Goal: Task Accomplishment & Management: Manage account settings

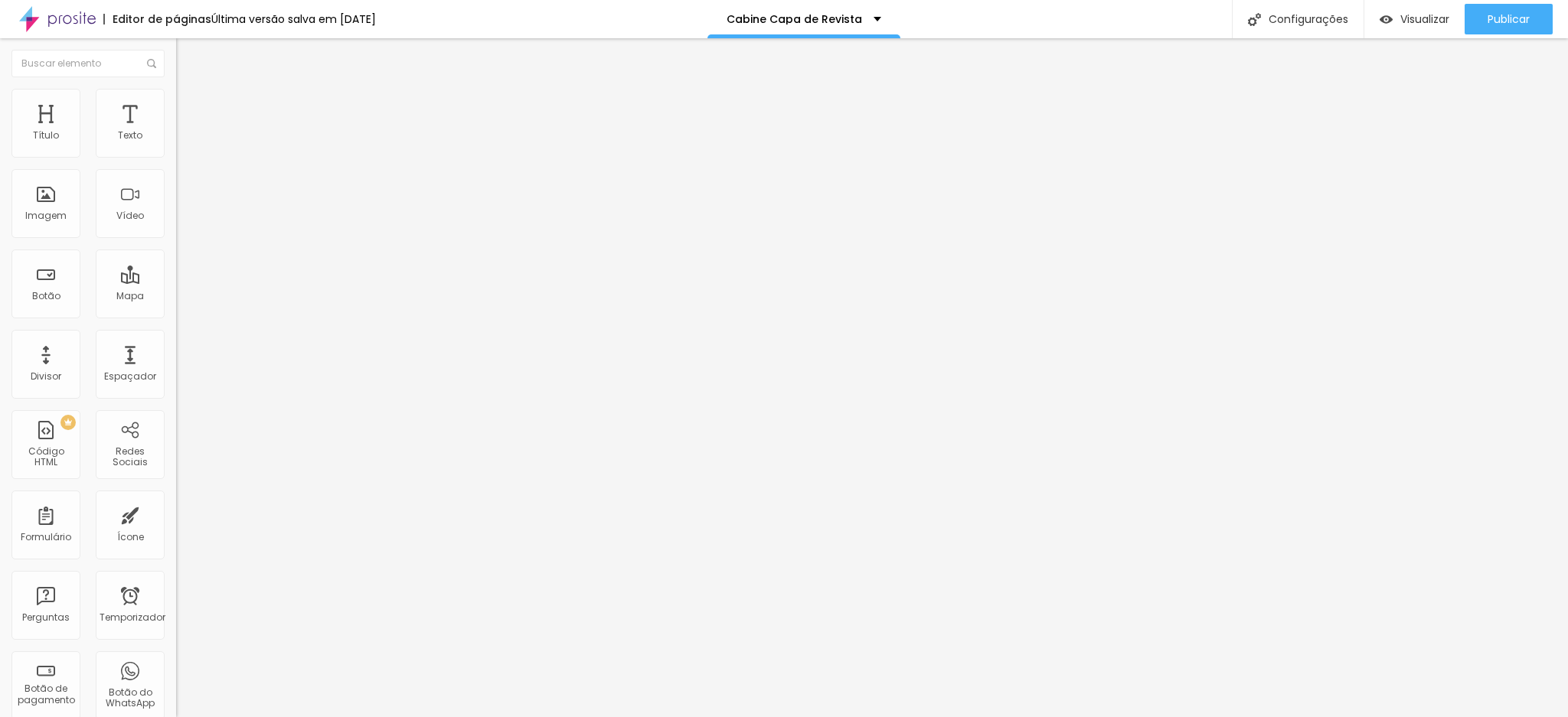
click at [42, 18] on img at bounding box center [58, 19] width 76 height 38
drag, startPoint x: 102, startPoint y: 315, endPoint x: 155, endPoint y: 318, distance: 53.1
click at [176, 315] on input "http://wa.me/5511982030470" at bounding box center [267, 307] width 184 height 15
paste input "4988-771"
click at [176, 315] on input "http://wa.me/551194988-7710" at bounding box center [267, 307] width 184 height 15
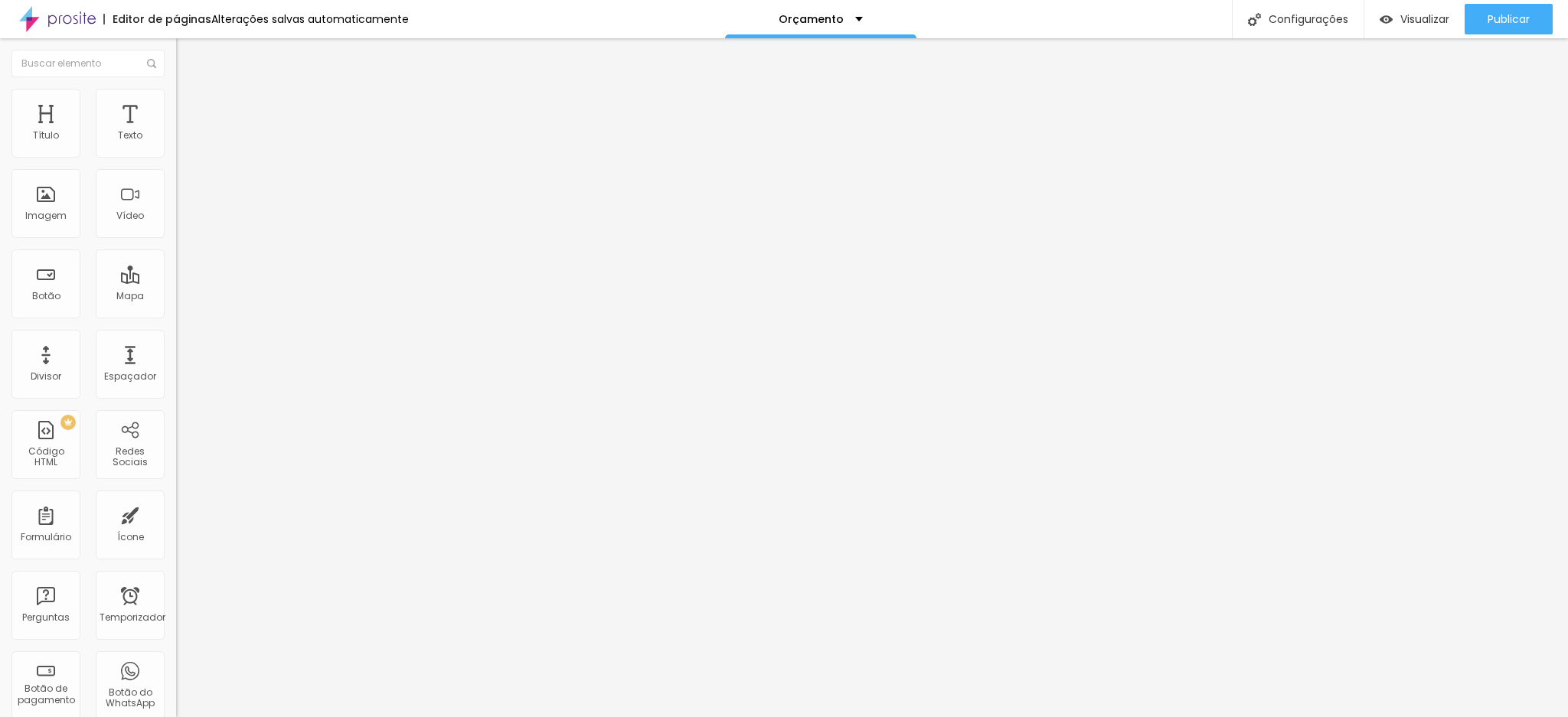
click at [176, 315] on input "http://wa.me/551194988-7710" at bounding box center [267, 307] width 184 height 15
type input "http://wa.me/5511949887710"
click at [176, 397] on div "Editar nulo Conteúdo Estilo Avançado Texto Orçamento Via Whatsapp Alinhamento T…" at bounding box center [264, 378] width 176 height 679
click at [1501, 21] on font "Publicar" at bounding box center [1508, 19] width 42 height 15
paste input "94988-7710"
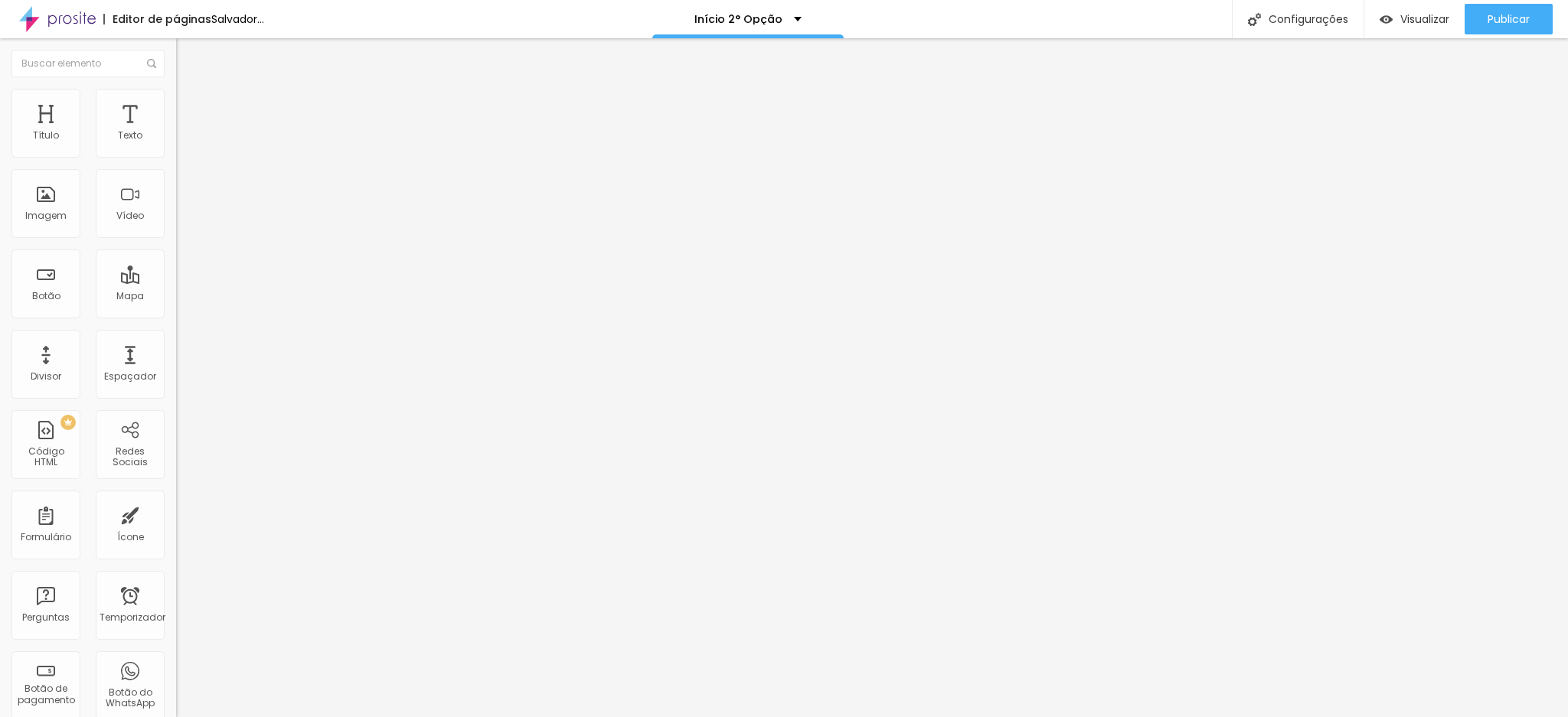
click at [176, 315] on input "[URL][DOMAIN_NAME]" at bounding box center [267, 307] width 184 height 15
click at [176, 315] on input "http://wa.me/551194988-7710" at bounding box center [267, 307] width 184 height 15
type input "http://wa.me/5511949887710"
drag, startPoint x: 35, startPoint y: 174, endPoint x: 127, endPoint y: 167, distance: 92.3
click at [176, 144] on input "(11) 98203-0470" at bounding box center [267, 136] width 184 height 15
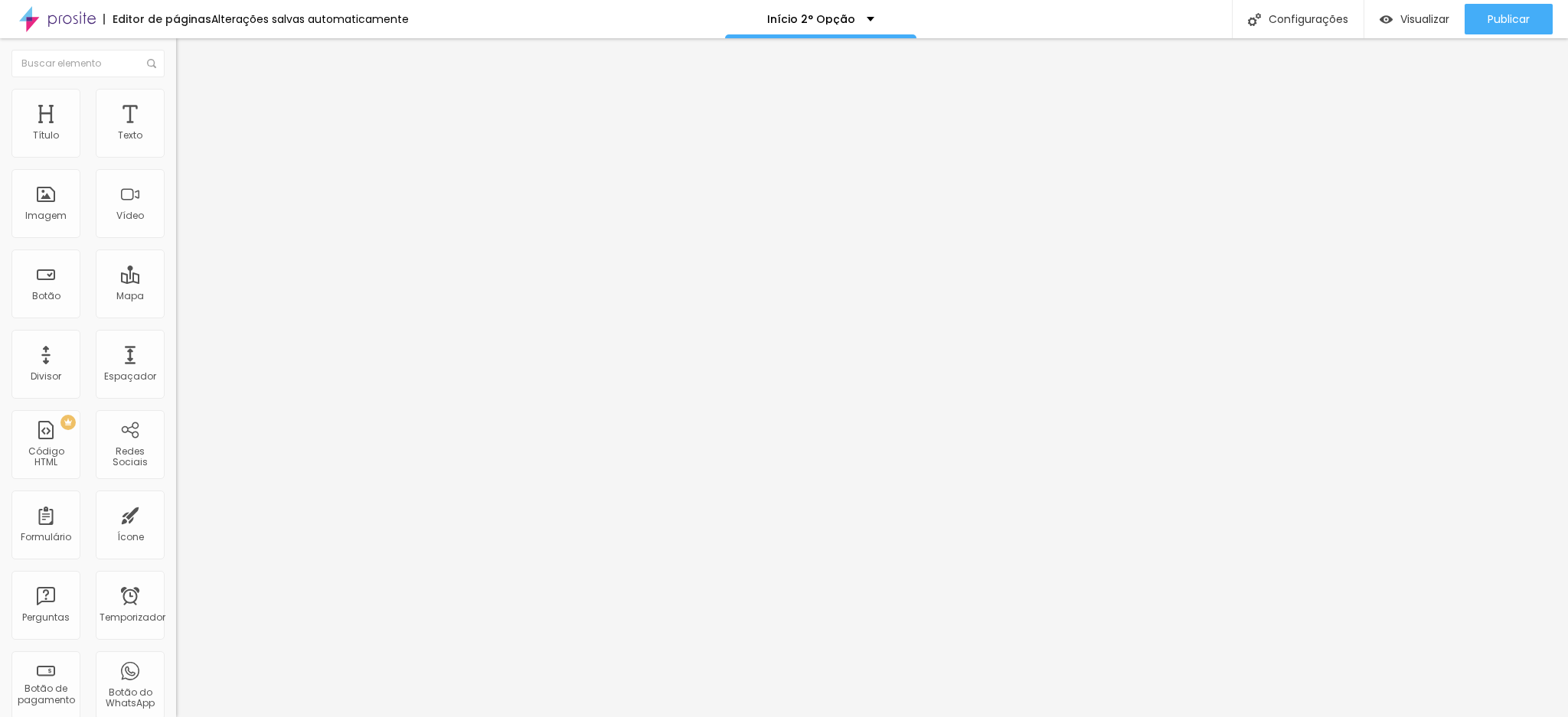
paste input "94988-771"
type input "(11)94988-7710"
click at [176, 315] on input "http://wa.me/5511982030470" at bounding box center [267, 307] width 184 height 15
drag, startPoint x: 101, startPoint y: 315, endPoint x: 170, endPoint y: 319, distance: 69.1
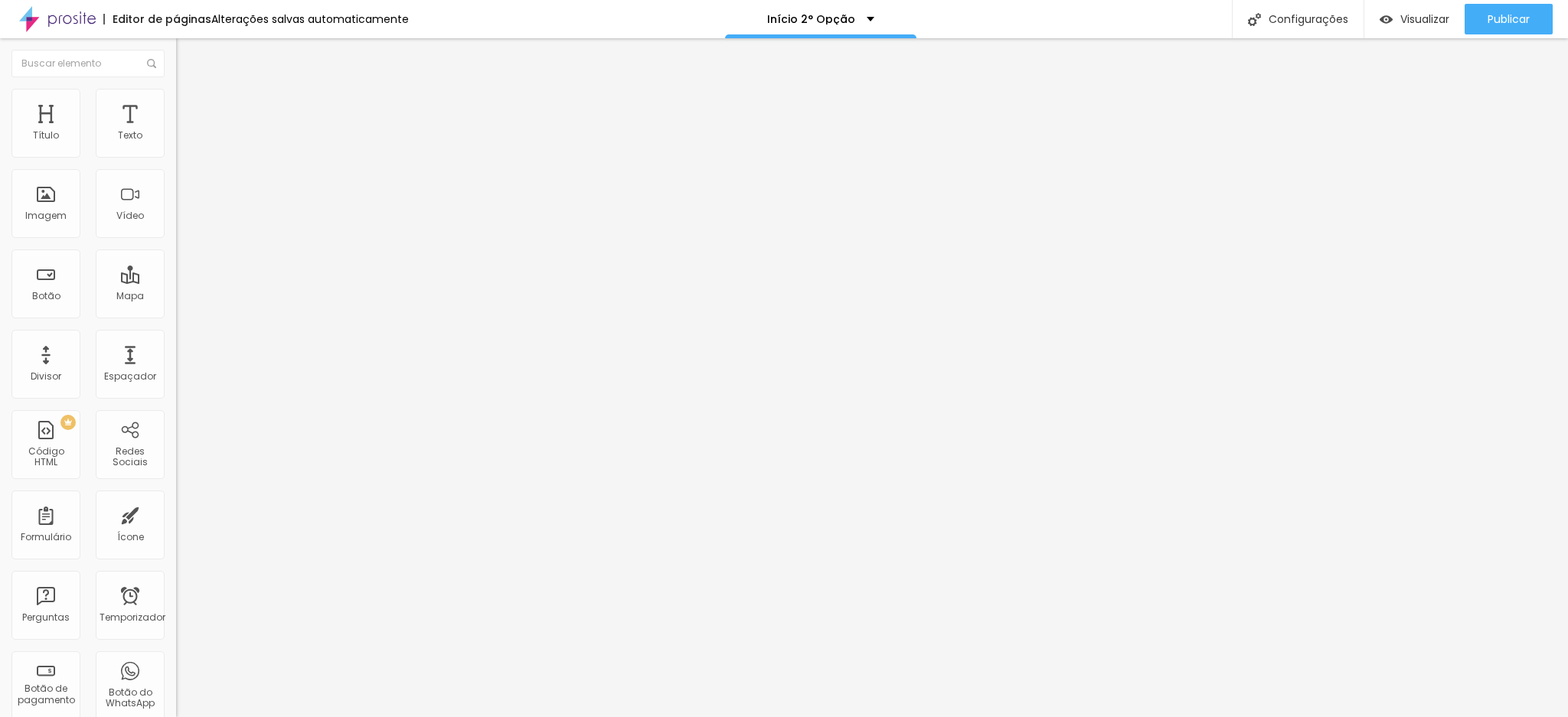
click at [176, 319] on div "Texto (11)94988-7710 Alinhamento Tamanho Normal Pequeno Normal Grande Link URL …" at bounding box center [264, 235] width 176 height 232
paste input "4988-771"
click at [176, 314] on input "http://wa.me/551194988-7710" at bounding box center [267, 307] width 184 height 15
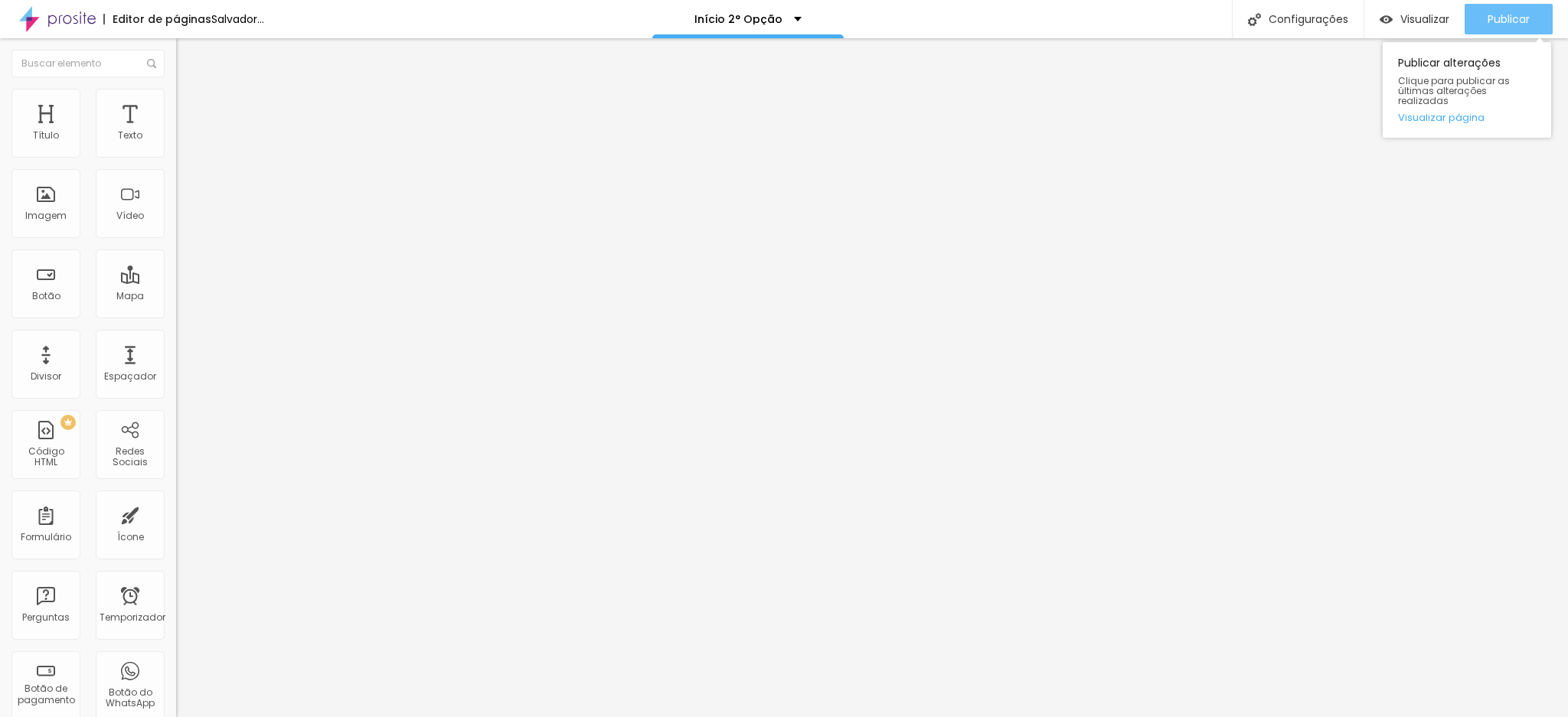
type input "http://wa.me/5511949887710"
click at [1494, 12] on font "Publicar" at bounding box center [1508, 19] width 42 height 15
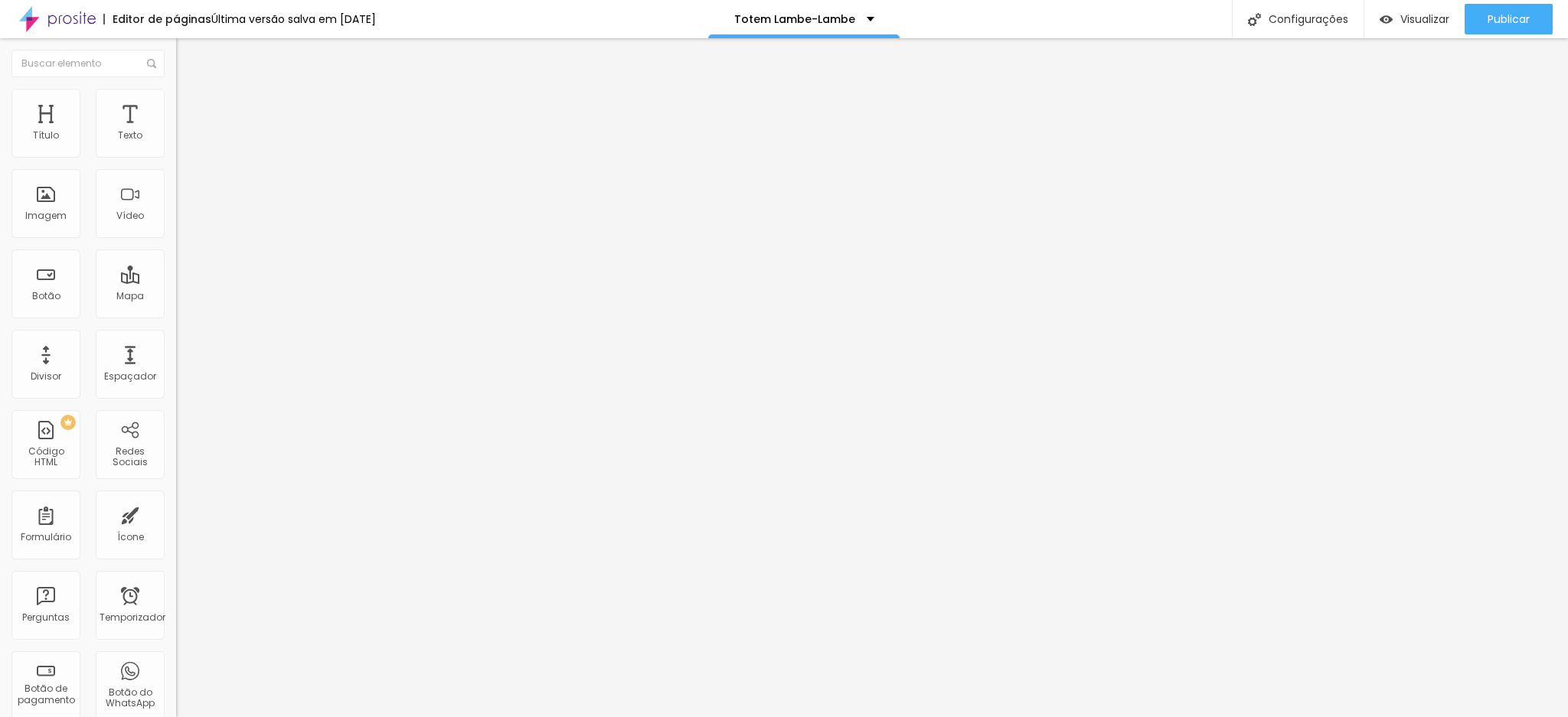
drag, startPoint x: 92, startPoint y: 158, endPoint x: 154, endPoint y: 158, distance: 62.0
click at [176, 144] on input "(11)98203-0470" at bounding box center [267, 136] width 184 height 15
paste input "4988-771"
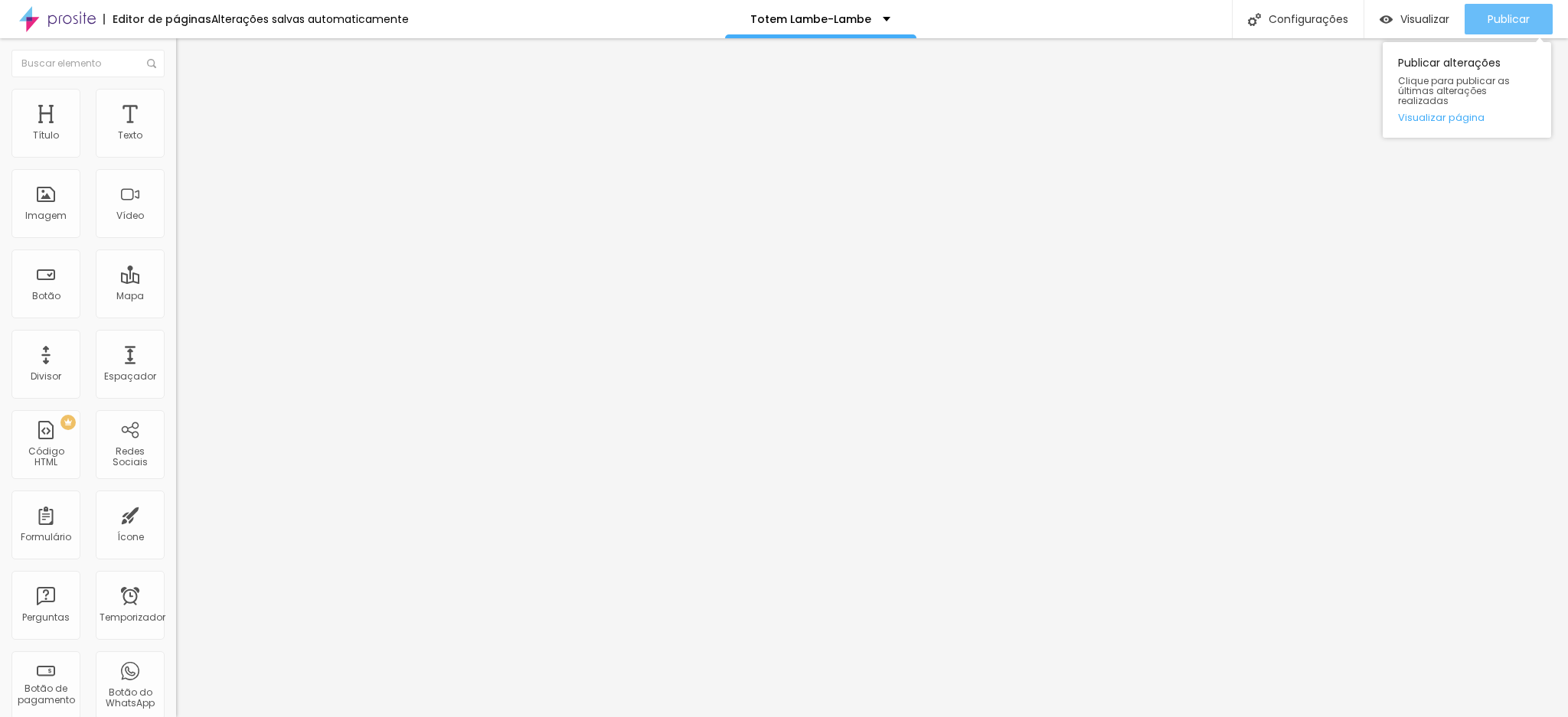
type input "(11)94988-7710"
click at [1487, 13] on font "Publicar" at bounding box center [1508, 19] width 42 height 15
drag, startPoint x: 36, startPoint y: 206, endPoint x: 99, endPoint y: 206, distance: 63.0
click at [176, 474] on input "(11)98203-0470" at bounding box center [267, 481] width 184 height 15
paste input "4988-771"
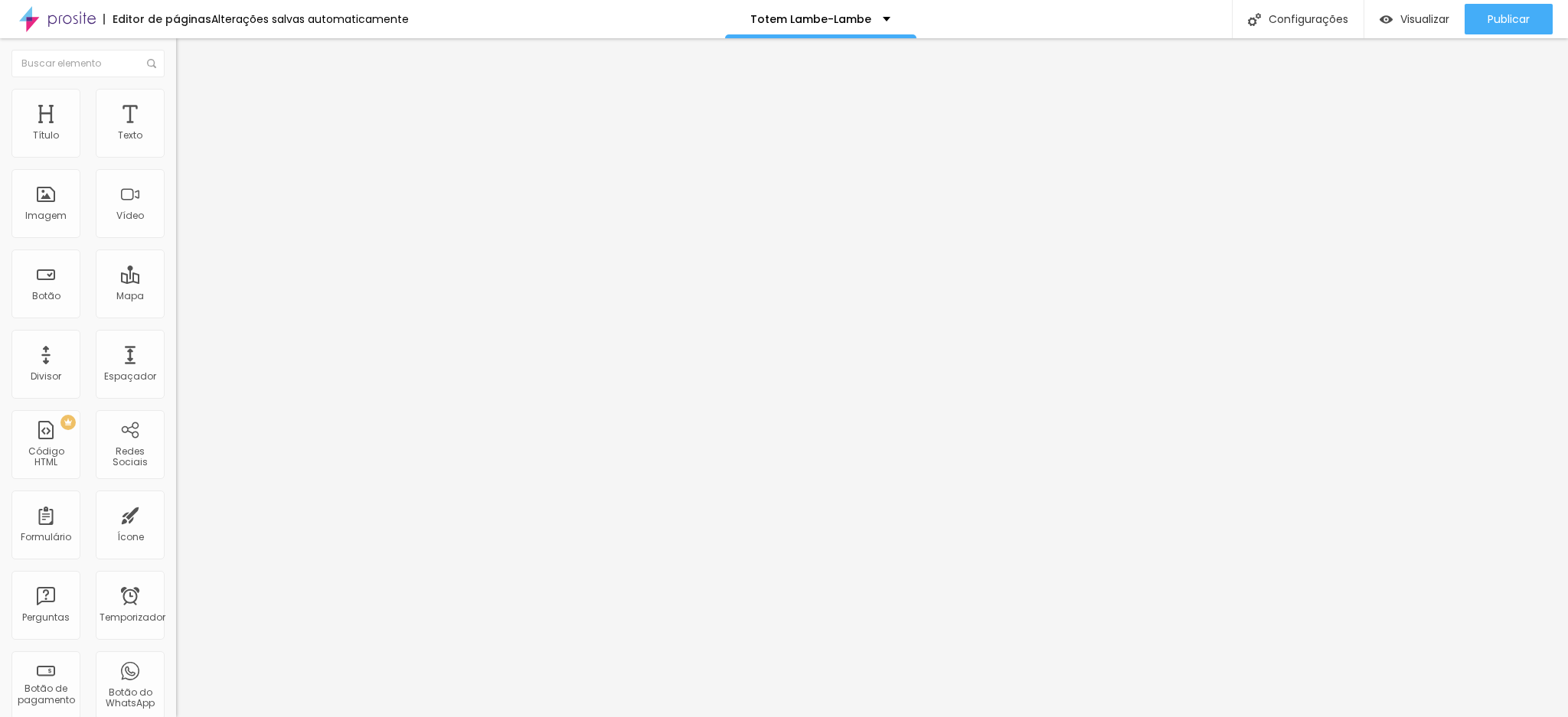
type input "(11)94988-7710"
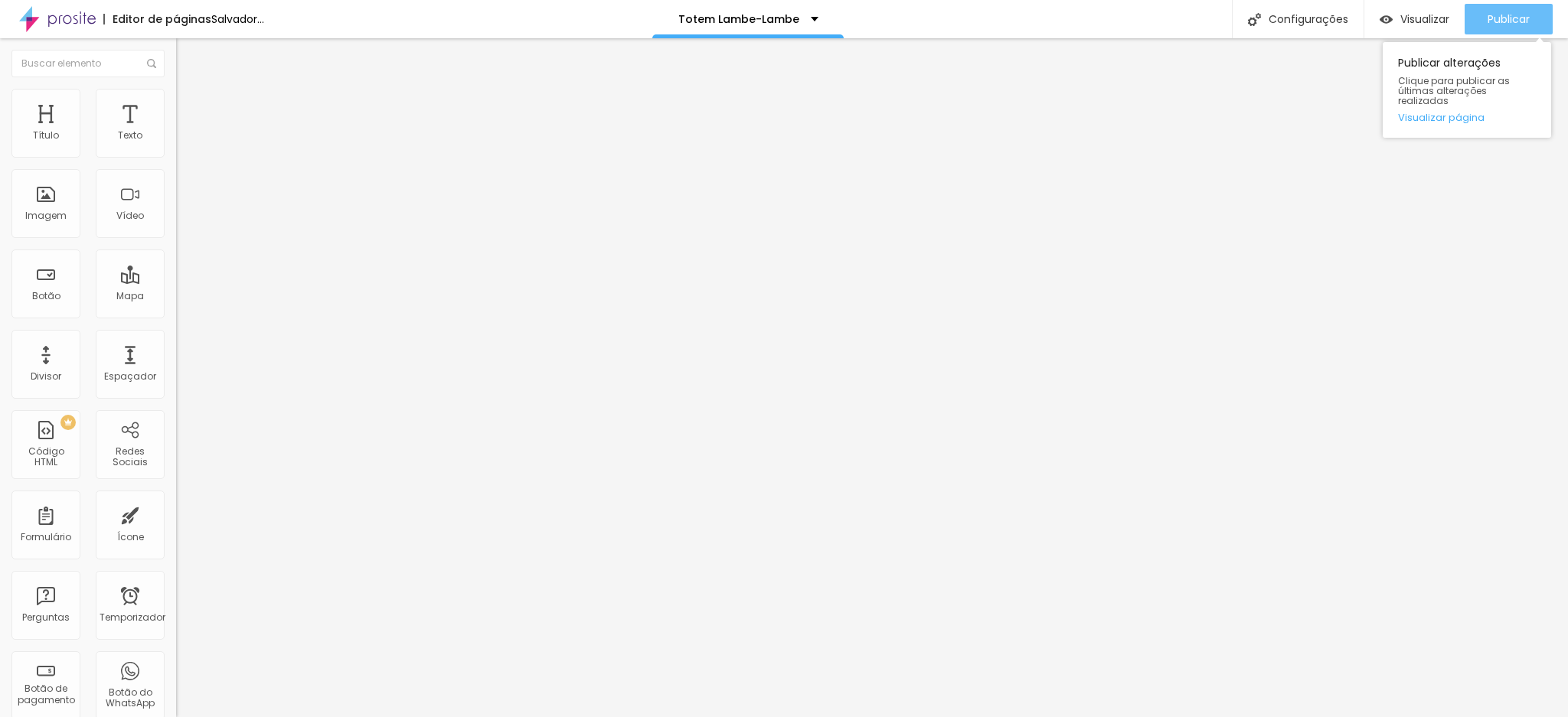
click at [1496, 18] on font "Publicar" at bounding box center [1508, 19] width 42 height 15
click at [1496, 15] on font "Publicar" at bounding box center [1508, 19] width 42 height 15
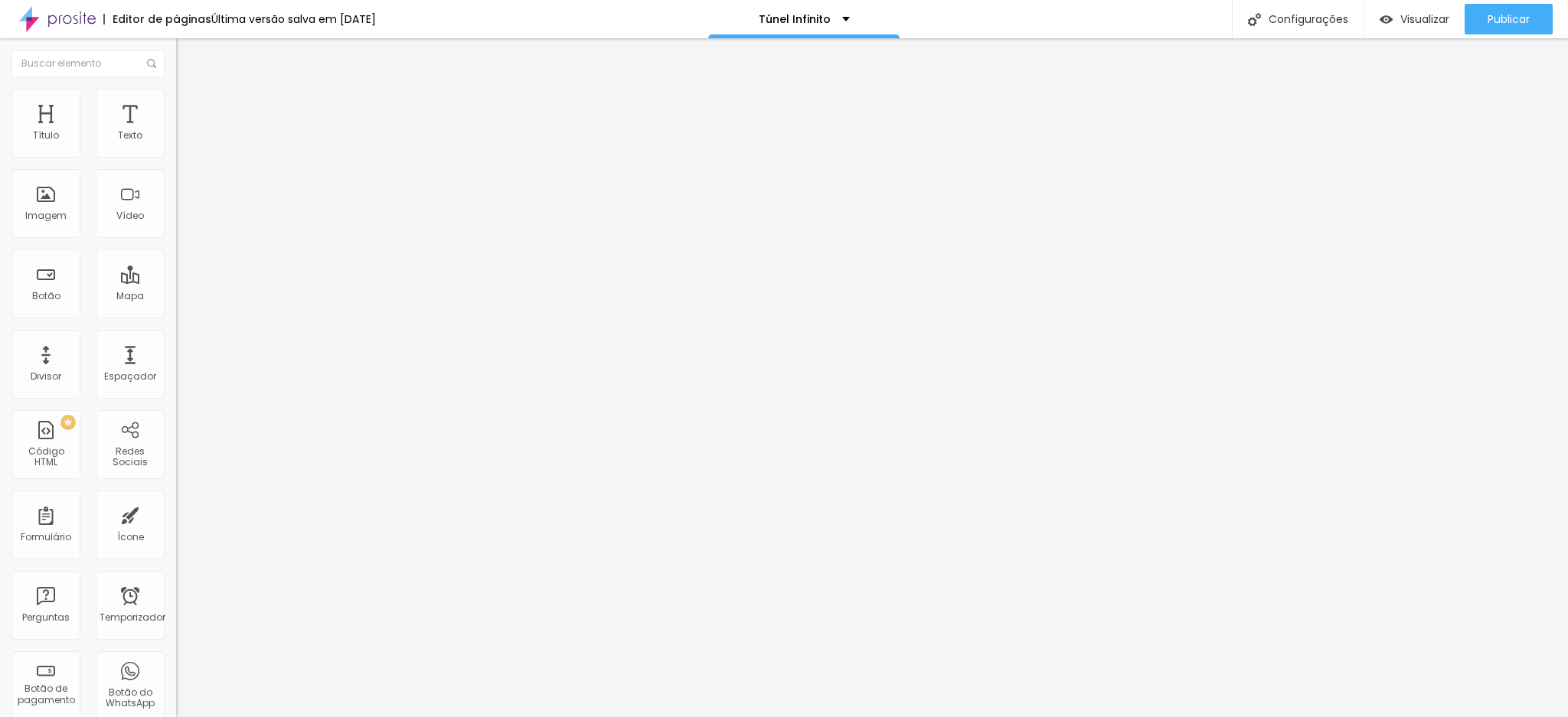
drag, startPoint x: 92, startPoint y: 157, endPoint x: 163, endPoint y: 157, distance: 71.0
click at [176, 144] on input "[PHONE_NUMBER]" at bounding box center [267, 136] width 184 height 15
paste input "4988-771"
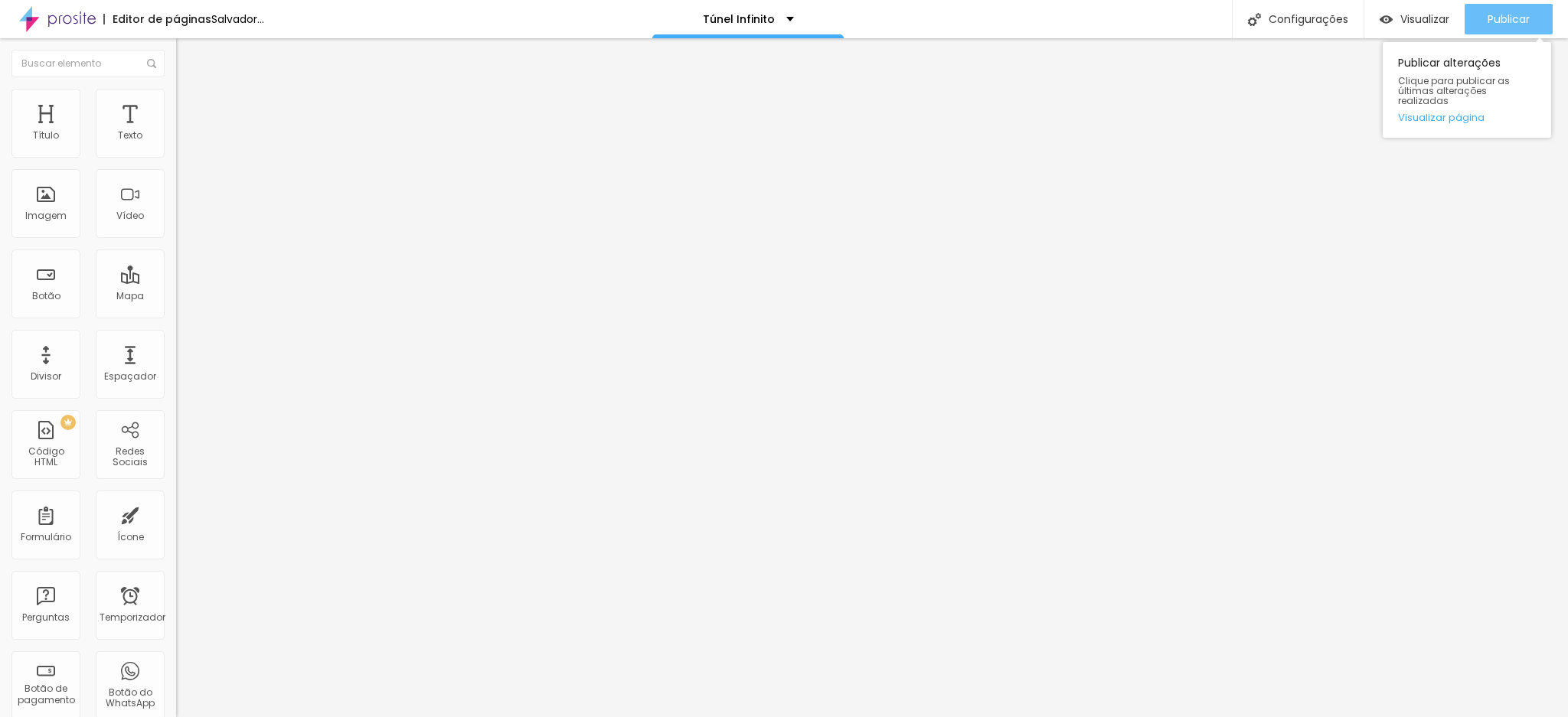
type input "[PHONE_NUMBER]"
click at [1476, 20] on button "Publicar" at bounding box center [1508, 19] width 88 height 30
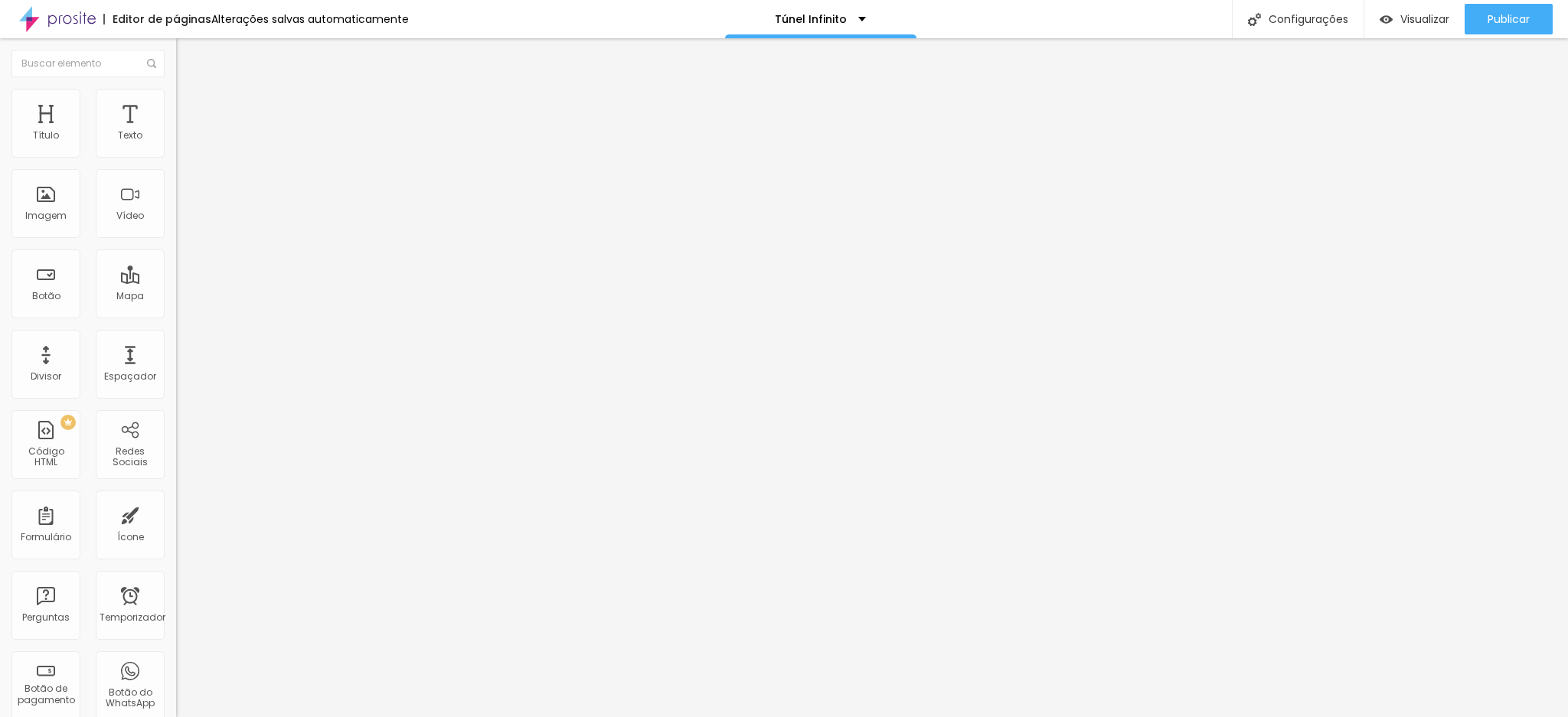
drag, startPoint x: 34, startPoint y: 208, endPoint x: 108, endPoint y: 210, distance: 74.0
click at [176, 474] on input "[PHONE_NUMBER]" at bounding box center [267, 481] width 184 height 15
paste input "4988-771"
type input "[PHONE_NUMBER]"
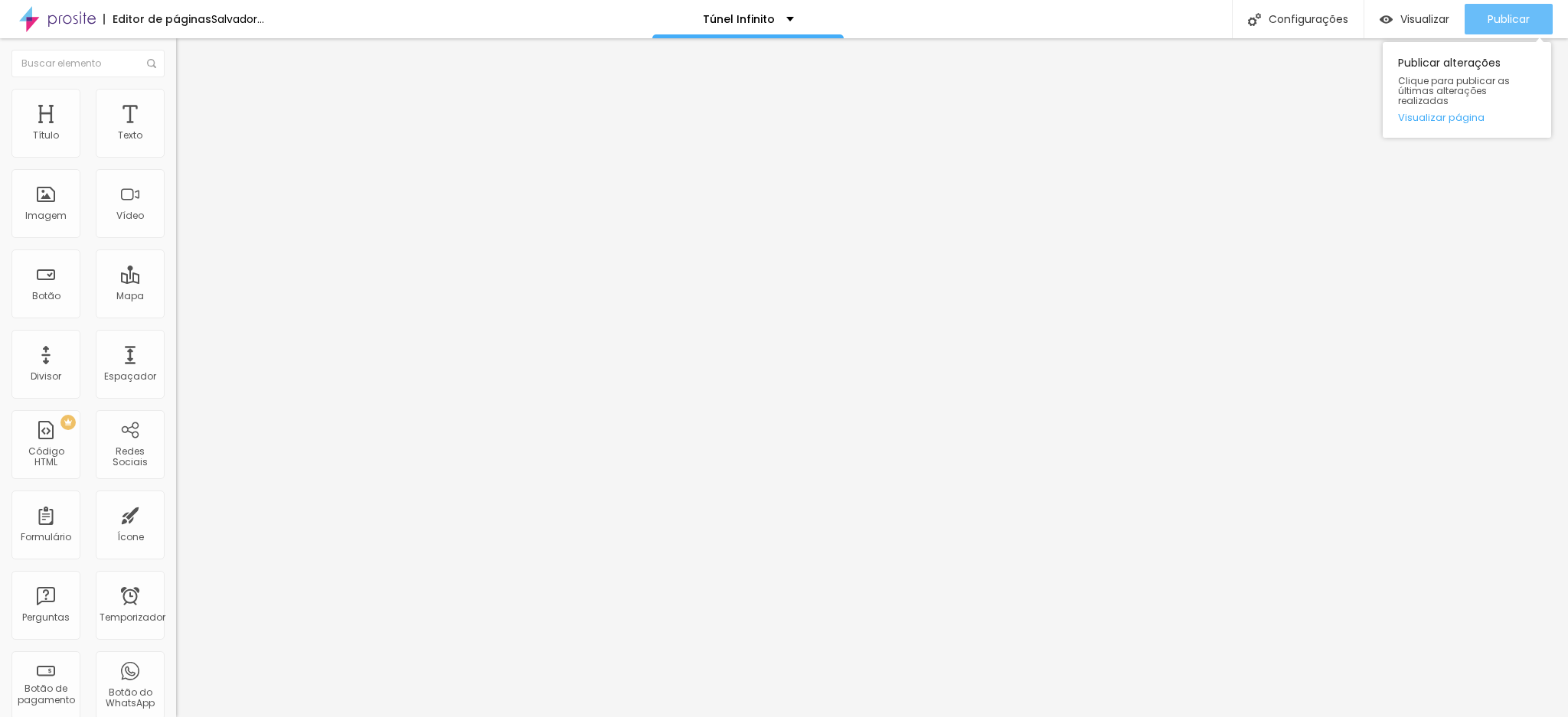
click at [1492, 25] on font "Publicar" at bounding box center [1508, 19] width 42 height 15
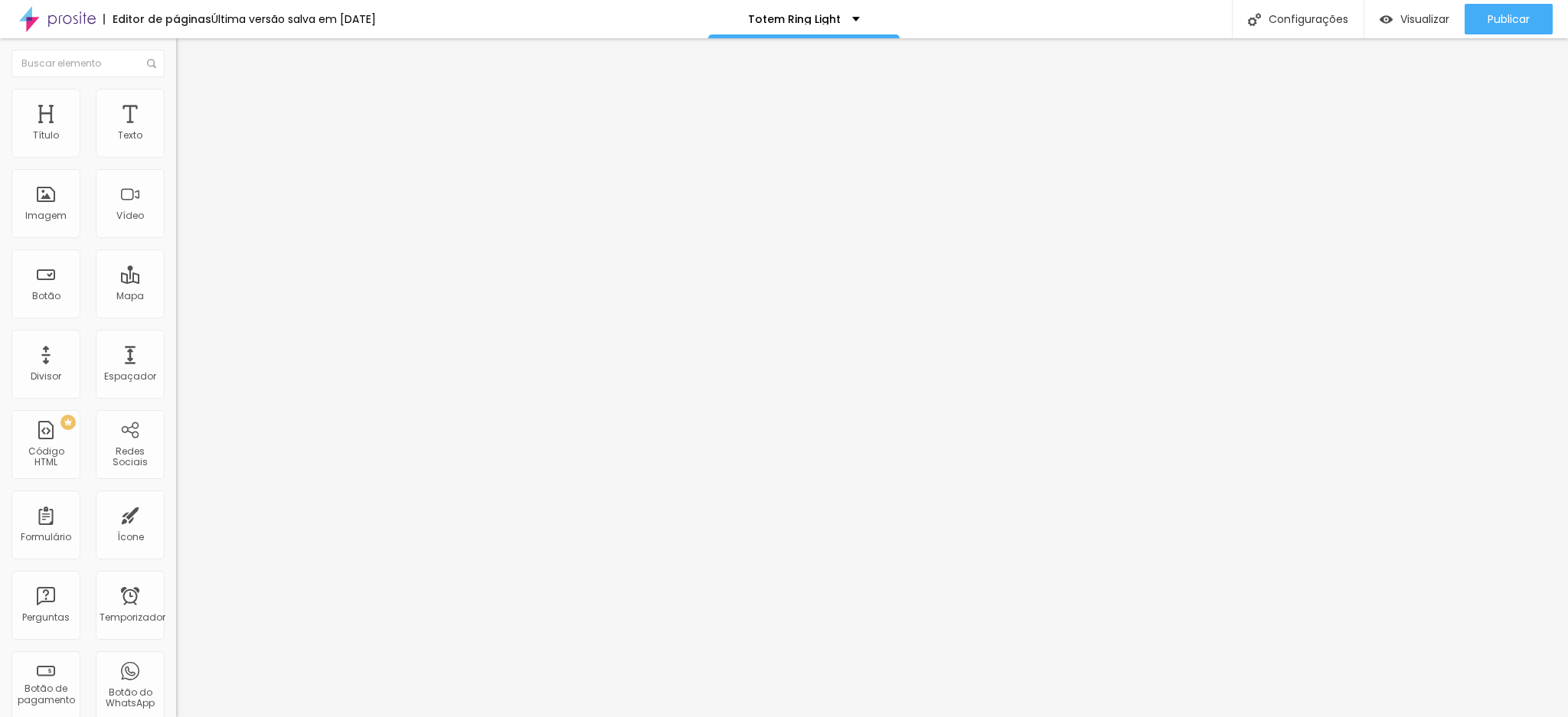
drag, startPoint x: 92, startPoint y: 159, endPoint x: 163, endPoint y: 156, distance: 71.1
click at [176, 144] on input "[PHONE_NUMBER]" at bounding box center [267, 136] width 184 height 15
paste input "4988-771"
type input "[PHONE_NUMBER]"
drag, startPoint x: 36, startPoint y: 208, endPoint x: 103, endPoint y: 209, distance: 67.0
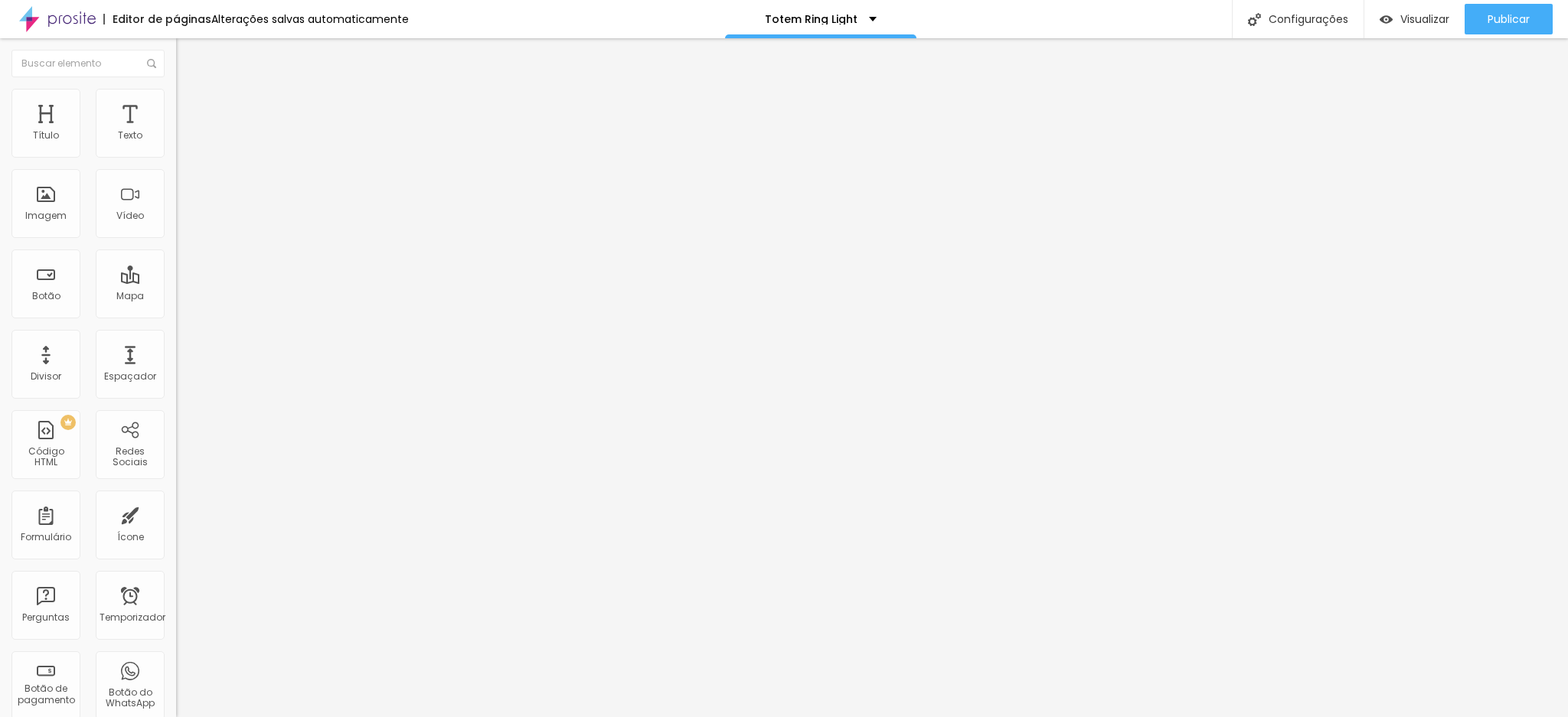
click at [176, 474] on input "[PHONE_NUMBER]" at bounding box center [267, 481] width 184 height 15
paste input "4988-771"
type input "[PHONE_NUMBER]"
click at [1477, 16] on button "Publicar" at bounding box center [1508, 19] width 88 height 30
drag, startPoint x: 92, startPoint y: 158, endPoint x: 155, endPoint y: 156, distance: 63.0
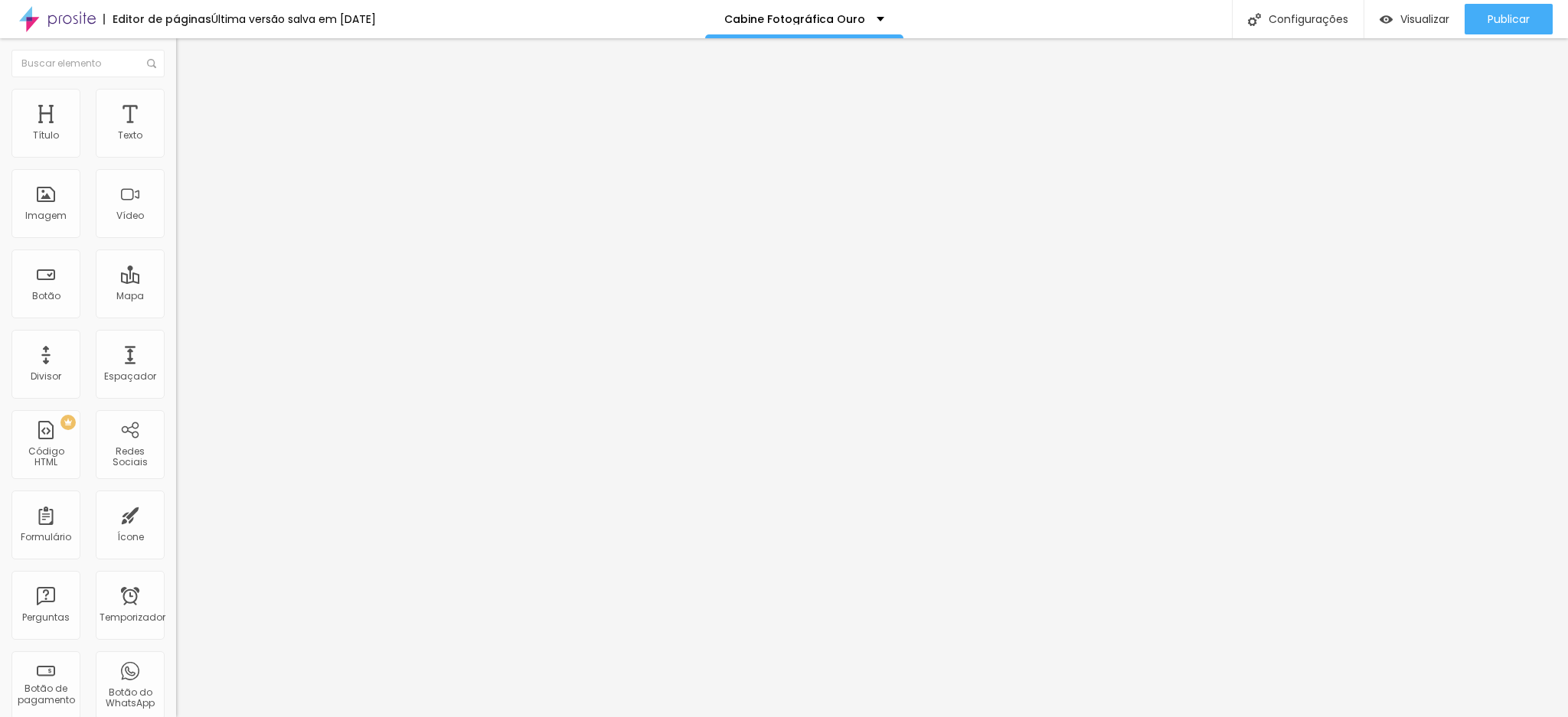
click at [176, 144] on input "[PHONE_NUMBER]" at bounding box center [267, 136] width 184 height 15
paste input "4988-771"
type input "[PHONE_NUMBER]"
drag, startPoint x: 34, startPoint y: 208, endPoint x: 90, endPoint y: 208, distance: 56.0
click at [176, 474] on input "[PHONE_NUMBER]" at bounding box center [267, 481] width 184 height 15
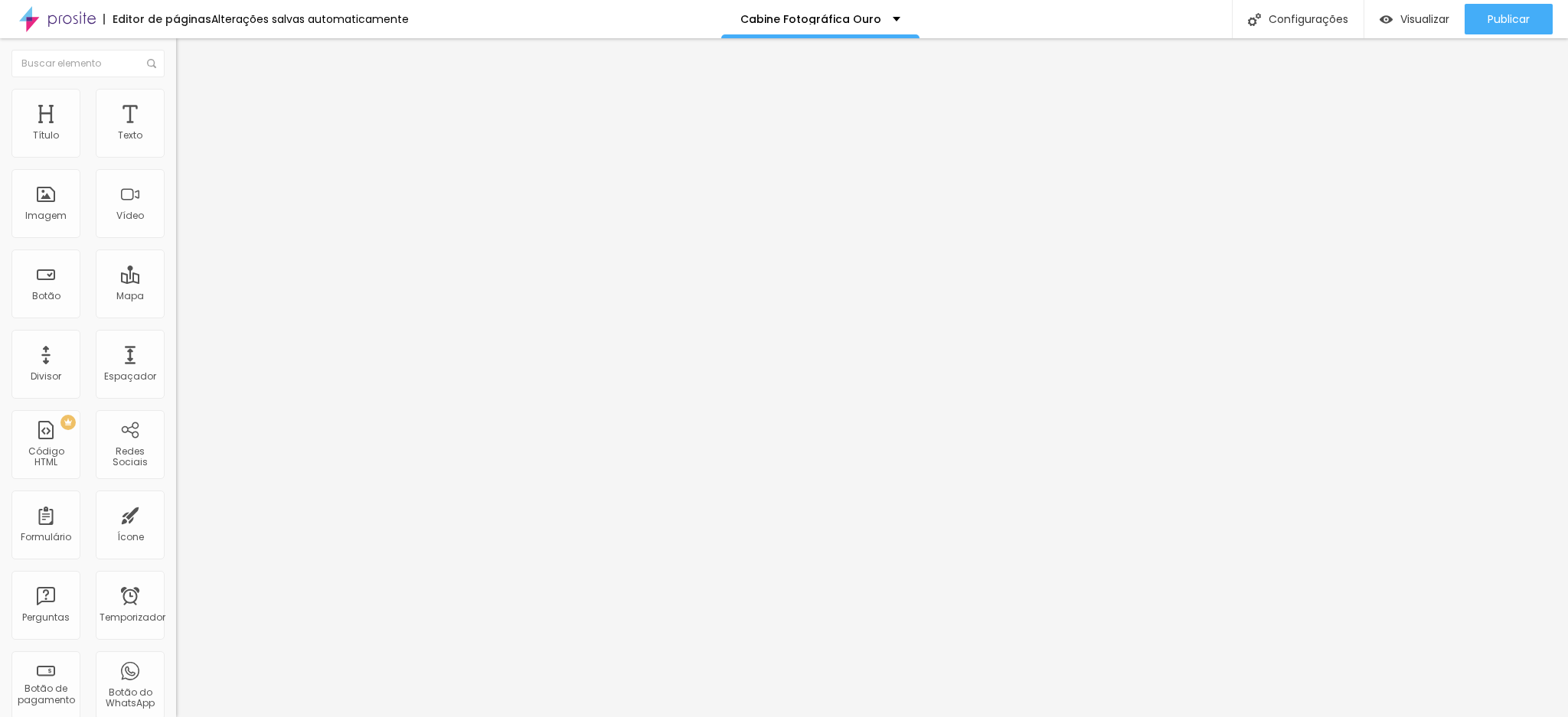
paste input "4988-771"
type input "[PHONE_NUMBER]"
click at [1498, 20] on font "Publicar" at bounding box center [1508, 19] width 42 height 15
drag, startPoint x: 92, startPoint y: 161, endPoint x: 158, endPoint y: 166, distance: 66.2
click at [176, 144] on input "[PHONE_NUMBER]" at bounding box center [267, 136] width 184 height 15
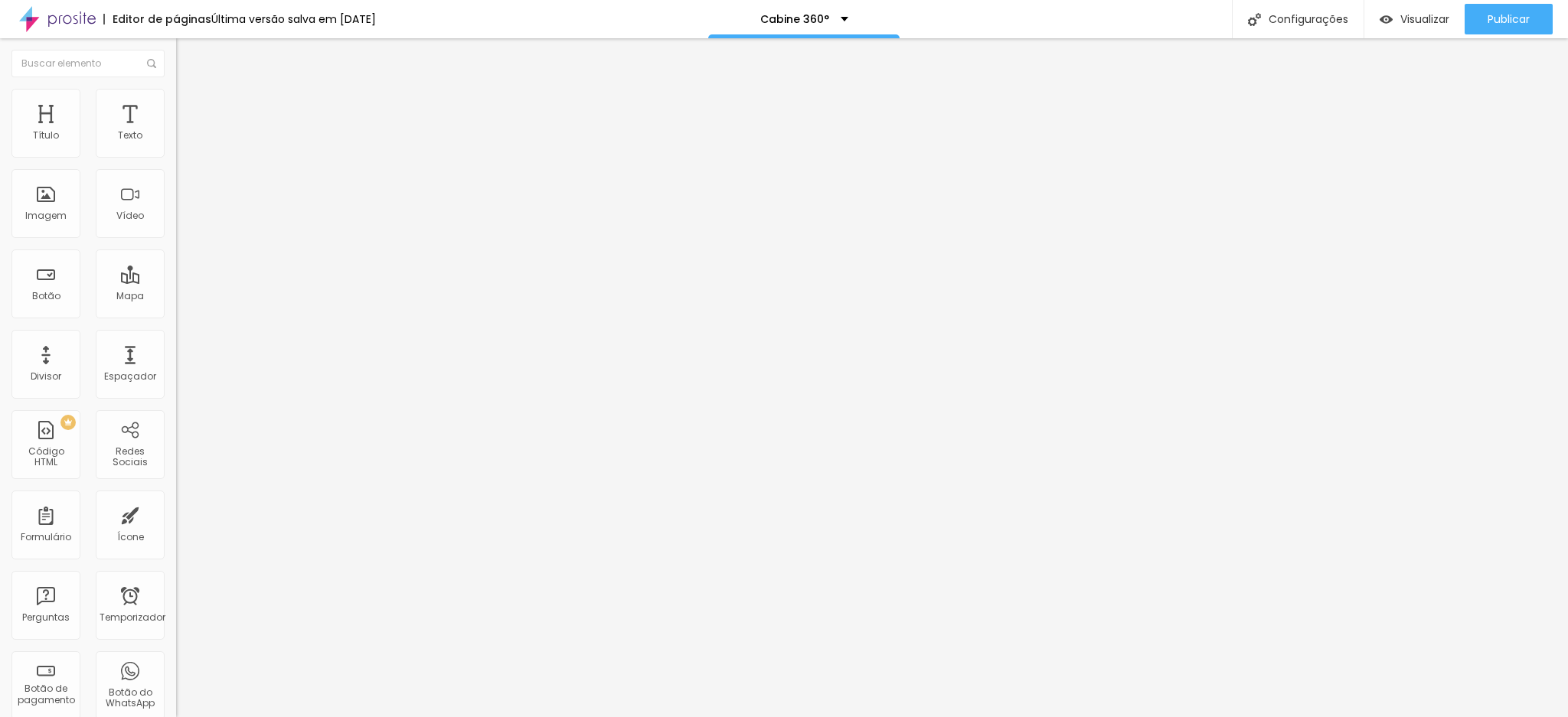
paste input "4988-771"
type input "[PHONE_NUMBER]"
drag, startPoint x: 35, startPoint y: 208, endPoint x: 116, endPoint y: 208, distance: 81.0
click at [176, 474] on input "[PHONE_NUMBER]" at bounding box center [267, 481] width 184 height 15
paste input "4988-771"
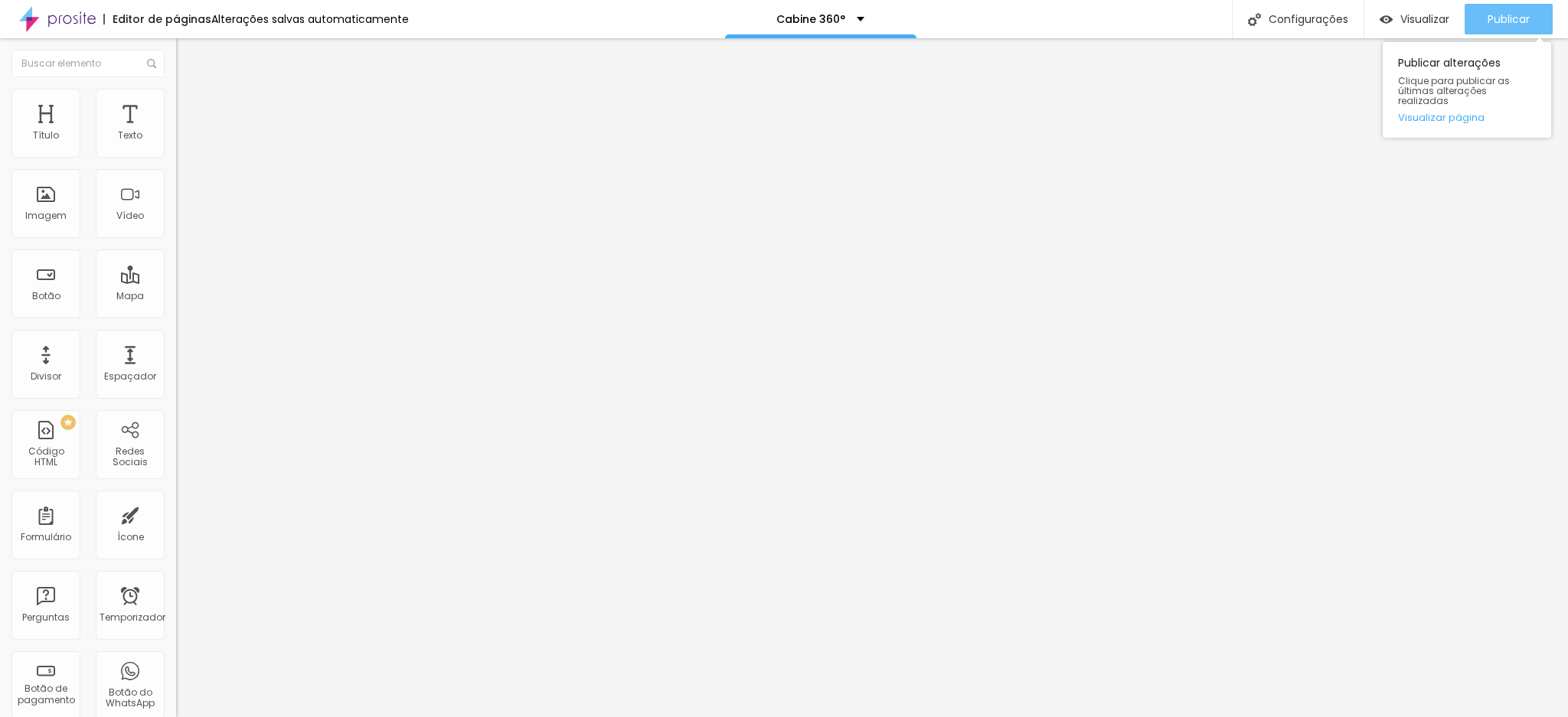
type input "[PHONE_NUMBER]"
click at [1500, 28] on div "Publicar" at bounding box center [1508, 19] width 42 height 30
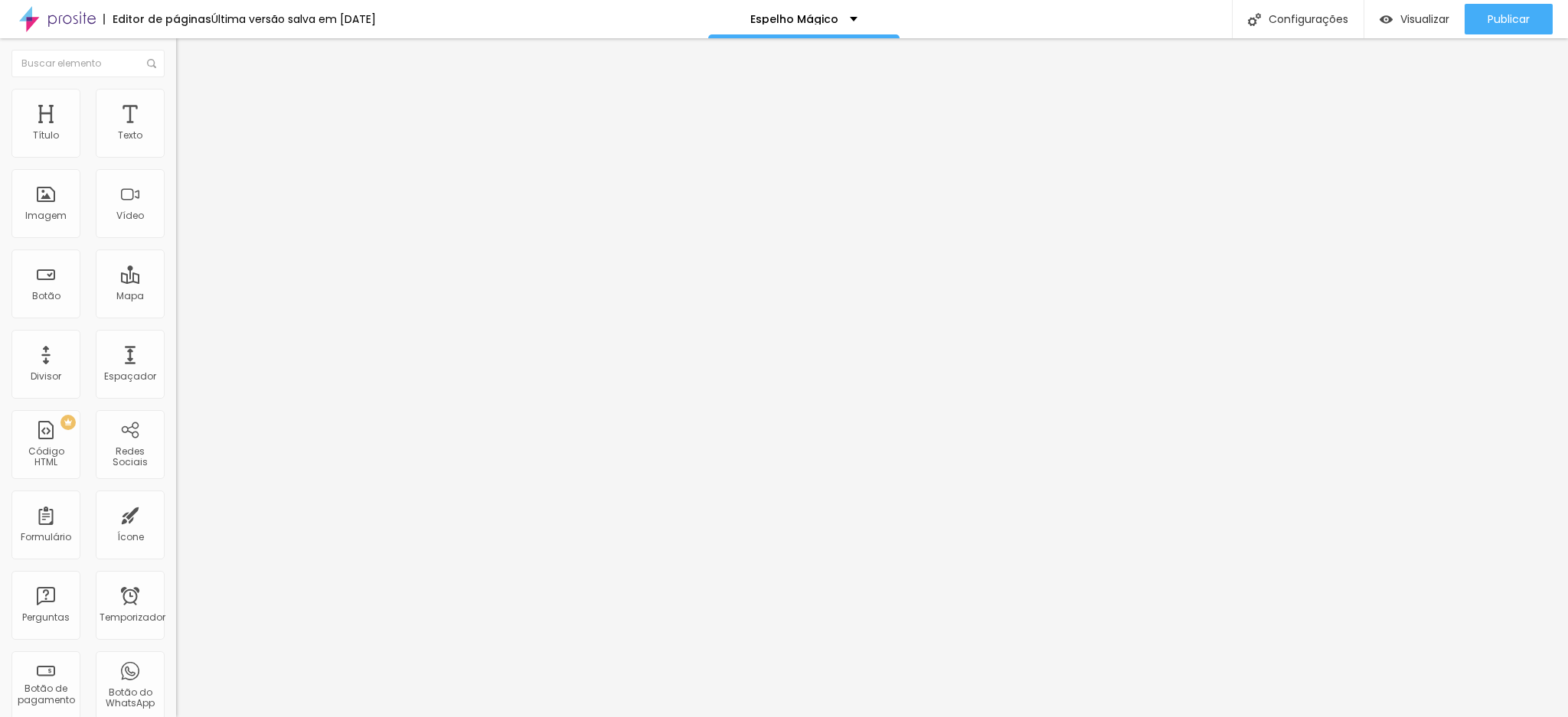
drag, startPoint x: 92, startPoint y: 157, endPoint x: 158, endPoint y: 152, distance: 66.2
click at [176, 144] on input "[PHONE_NUMBER]" at bounding box center [267, 136] width 184 height 15
paste input "4988-771"
type input "[PHONE_NUMBER]"
drag, startPoint x: 33, startPoint y: 207, endPoint x: 124, endPoint y: 205, distance: 91.0
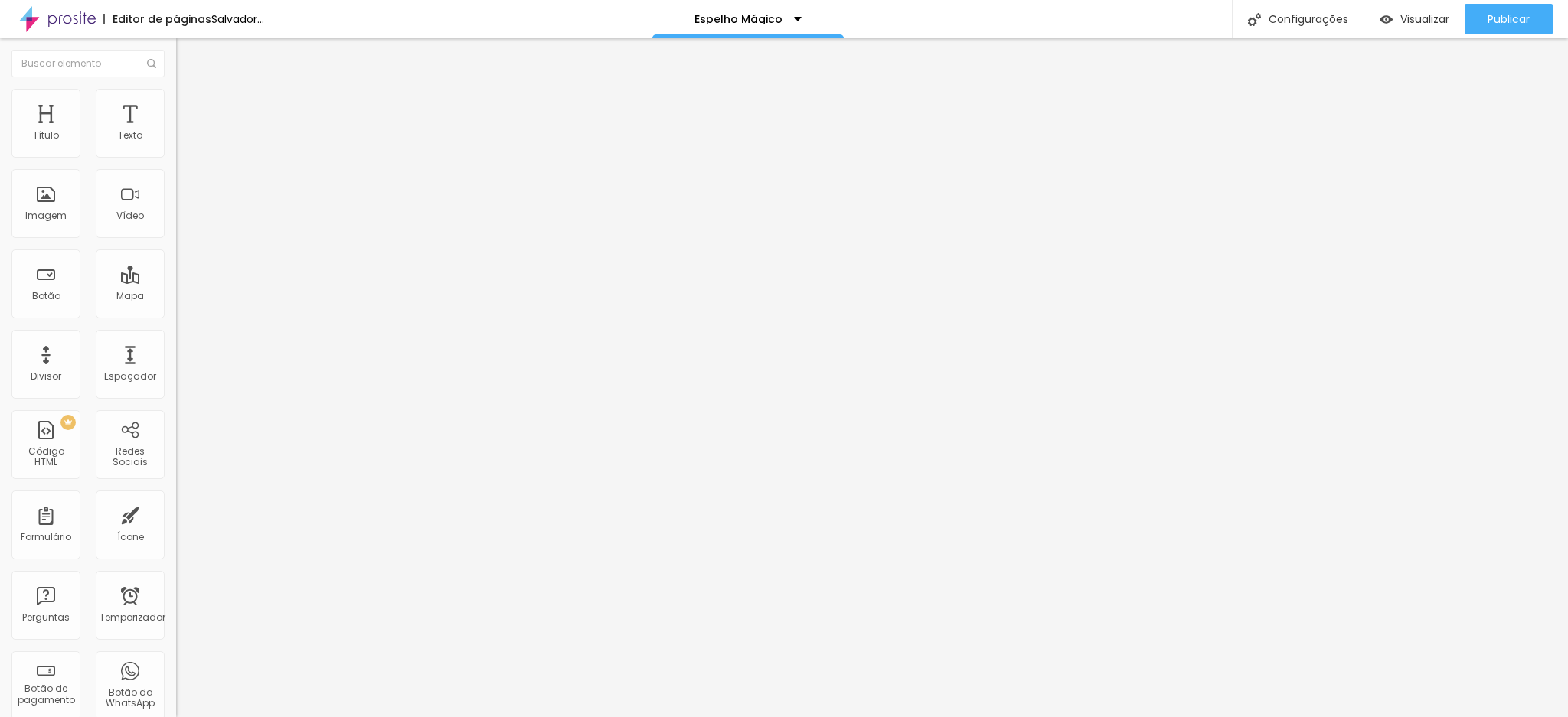
click at [176, 474] on input "[PHONE_NUMBER]" at bounding box center [267, 481] width 184 height 15
paste input "4988-771"
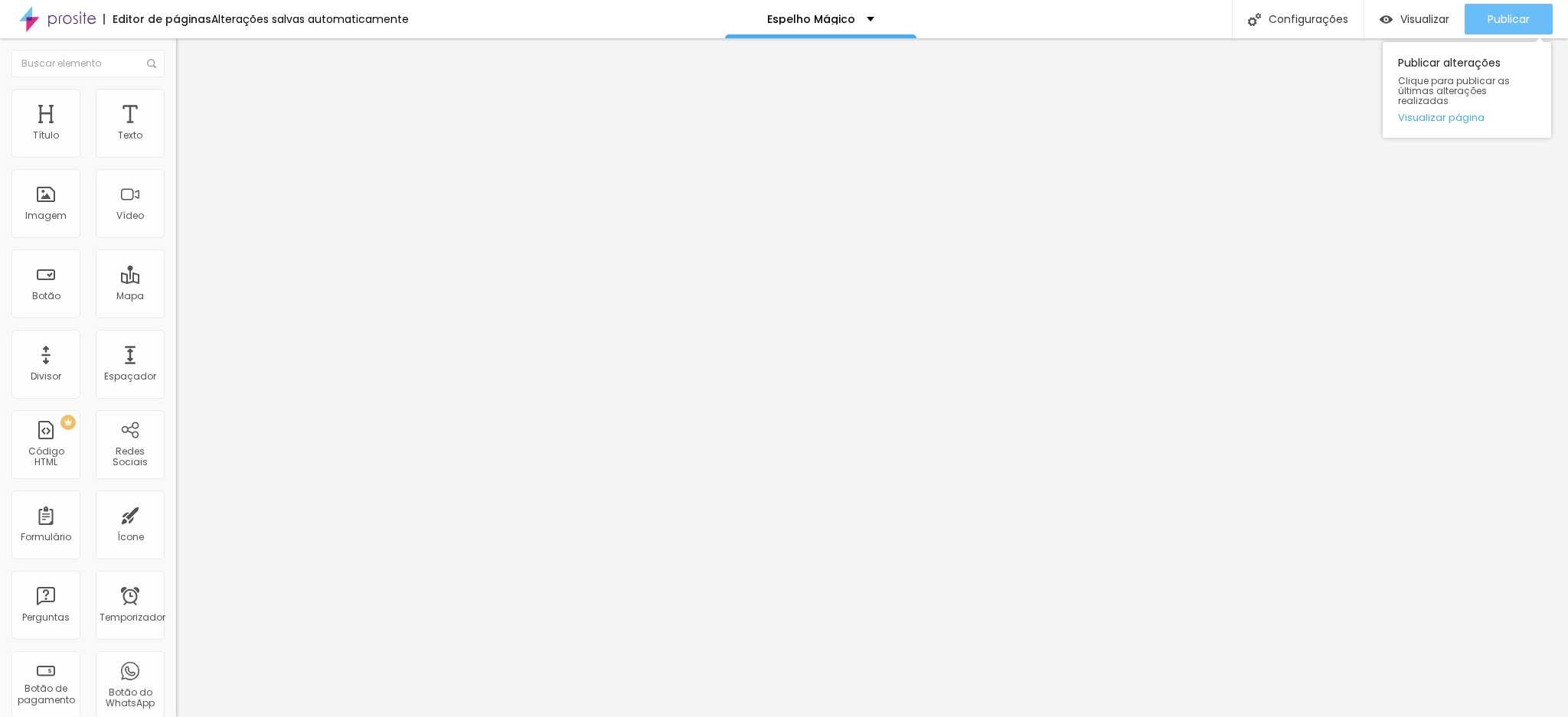
type input "[PHONE_NUMBER]"
click at [1497, 18] on font "Publicar" at bounding box center [1508, 19] width 42 height 15
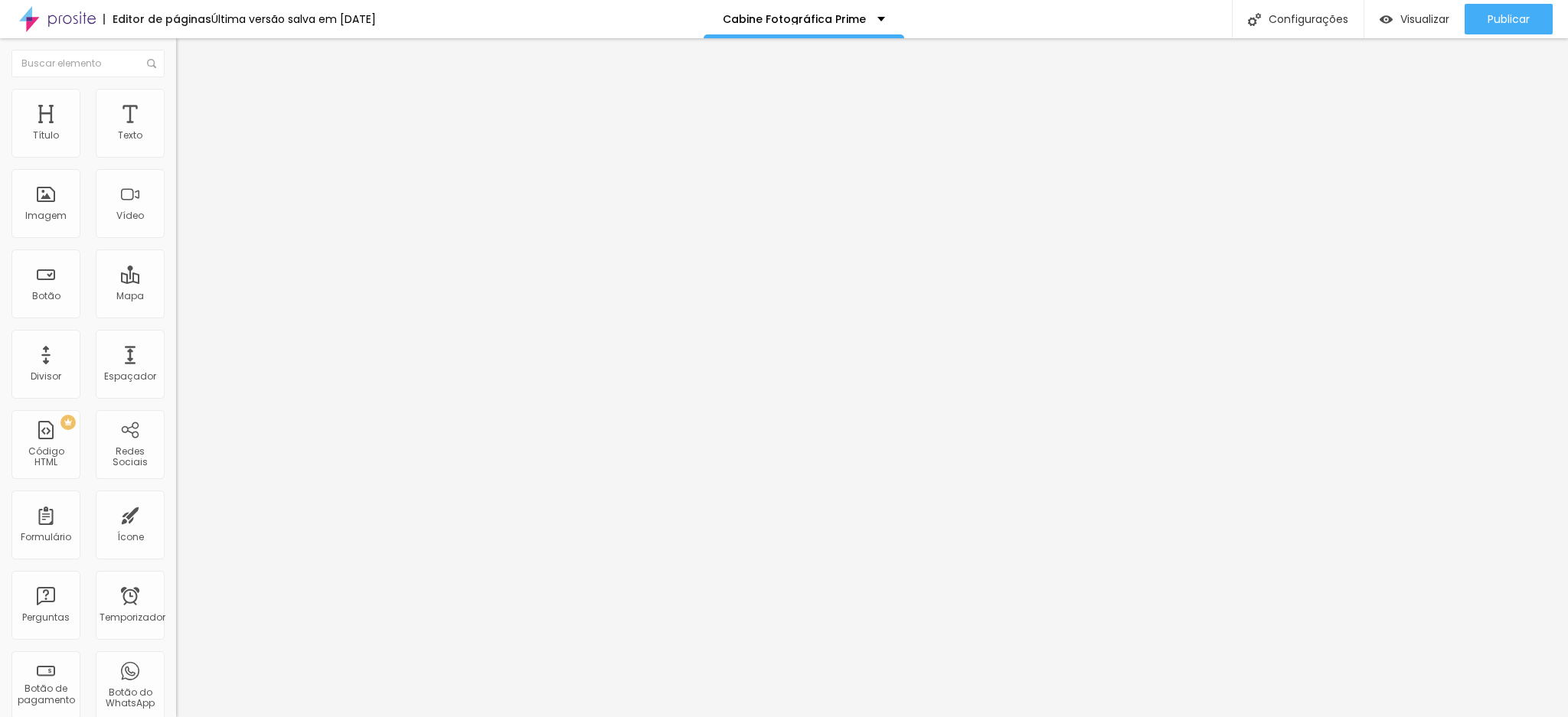
drag, startPoint x: 93, startPoint y: 159, endPoint x: 173, endPoint y: 165, distance: 80.2
click at [176, 165] on div "Número do WhatsApp * (11)98203-0470 + 55 Texto do botão (11)98203-0470 Mensagem…" at bounding box center [264, 374] width 176 height 511
paste input "4988-771"
type input "[PHONE_NUMBER]"
drag, startPoint x: 36, startPoint y: 208, endPoint x: 119, endPoint y: 208, distance: 83.0
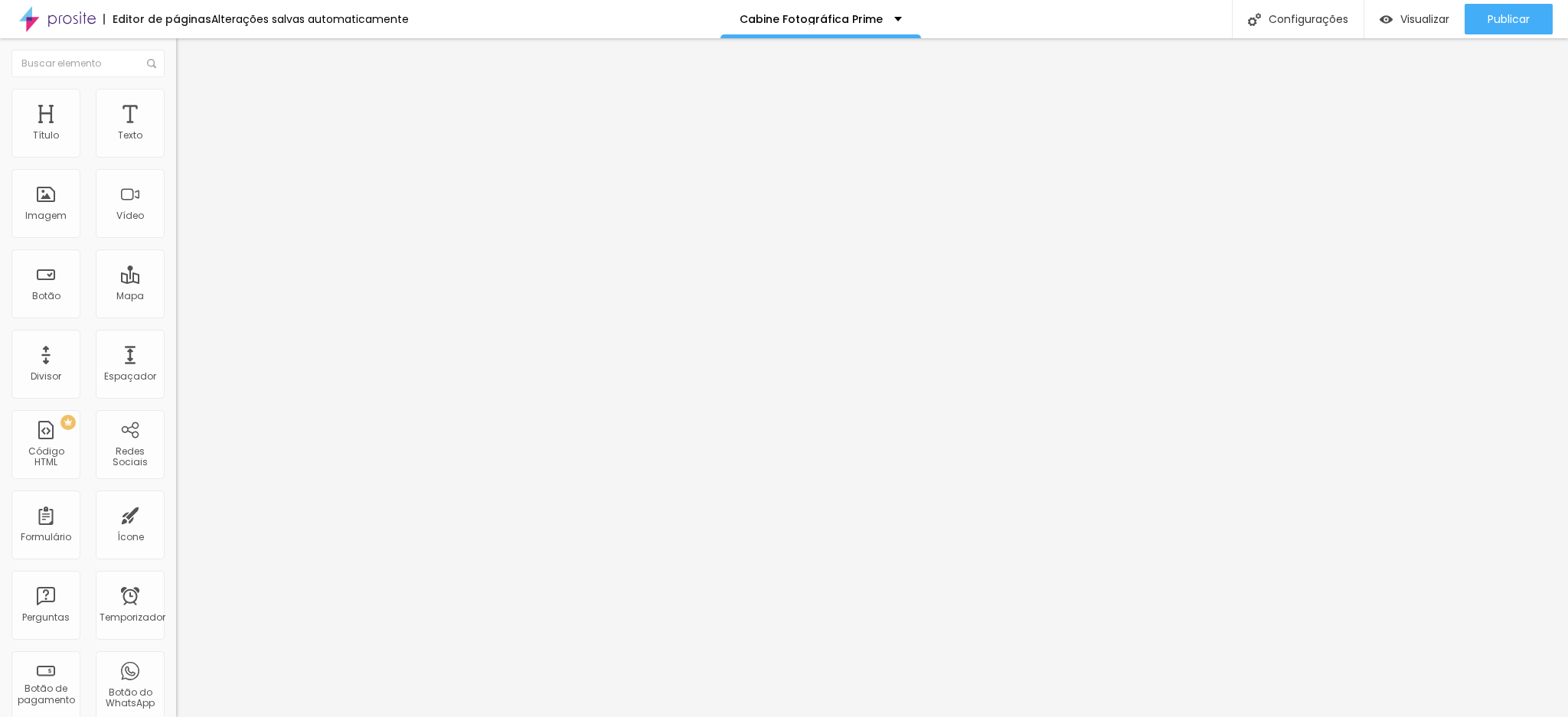
click at [176, 474] on input "[PHONE_NUMBER]" at bounding box center [267, 481] width 184 height 15
paste input "4988-771"
type input "[PHONE_NUMBER]"
click at [1508, 12] on font "Publicar" at bounding box center [1508, 19] width 42 height 15
drag, startPoint x: 94, startPoint y: 156, endPoint x: 163, endPoint y: 155, distance: 69.0
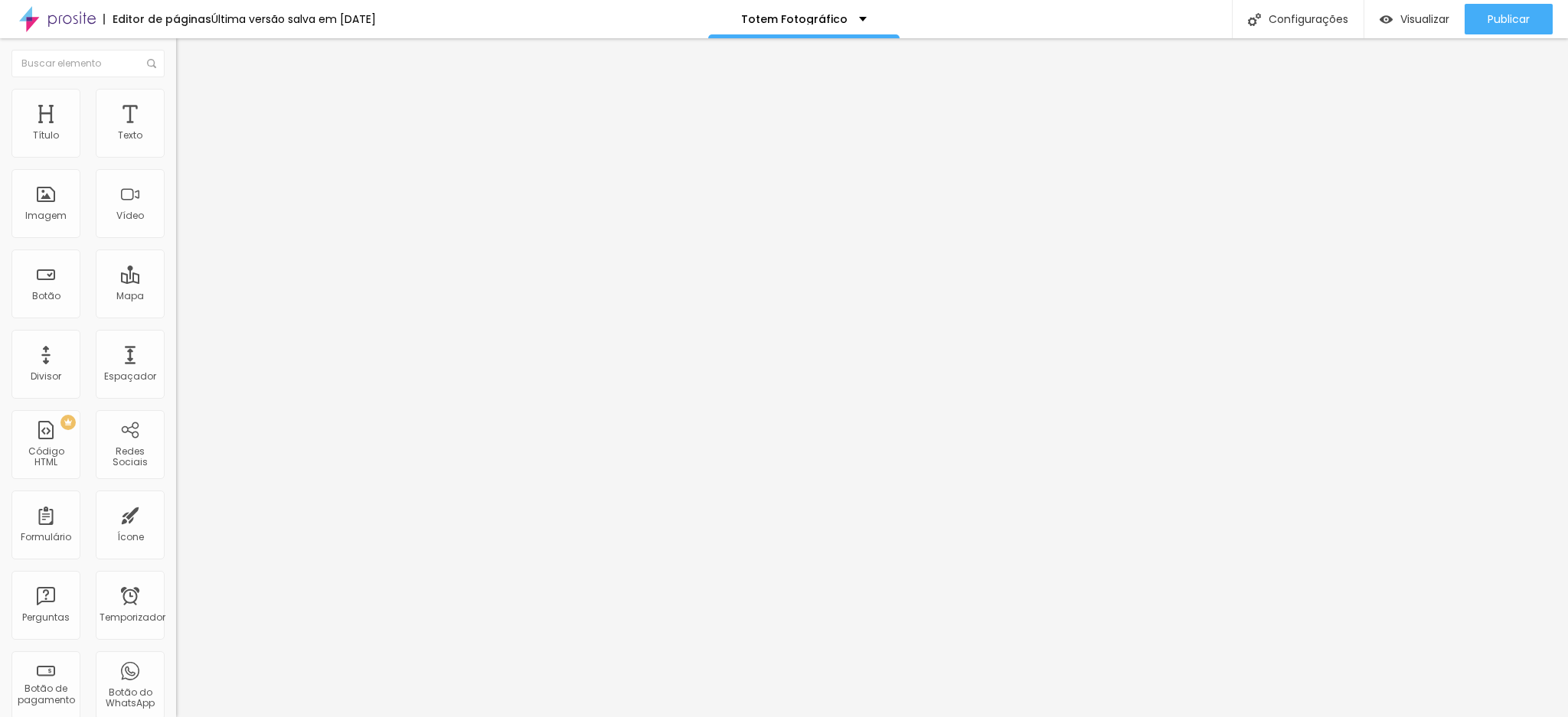
click at [176, 144] on input "[PHONE_NUMBER]" at bounding box center [267, 136] width 184 height 15
paste input "4988-771"
type input "[PHONE_NUMBER]"
drag, startPoint x: 35, startPoint y: 208, endPoint x: 99, endPoint y: 209, distance: 64.0
click at [176, 474] on input "[PHONE_NUMBER]" at bounding box center [267, 481] width 184 height 15
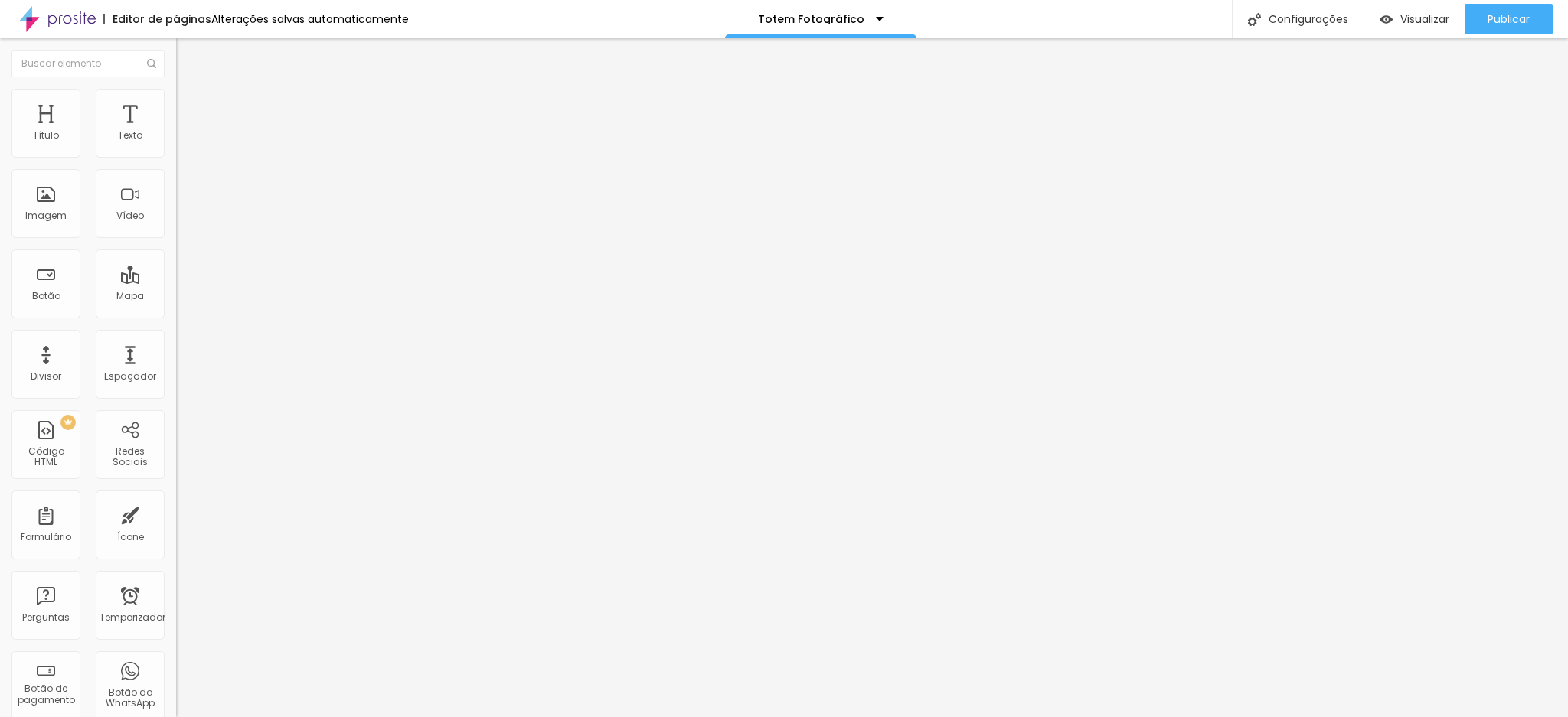
paste input "4988-771"
type input "[PHONE_NUMBER]"
click at [1482, 25] on button "Publicar" at bounding box center [1508, 19] width 88 height 30
paste input "4988-771"
type input "[PHONE_NUMBER]"
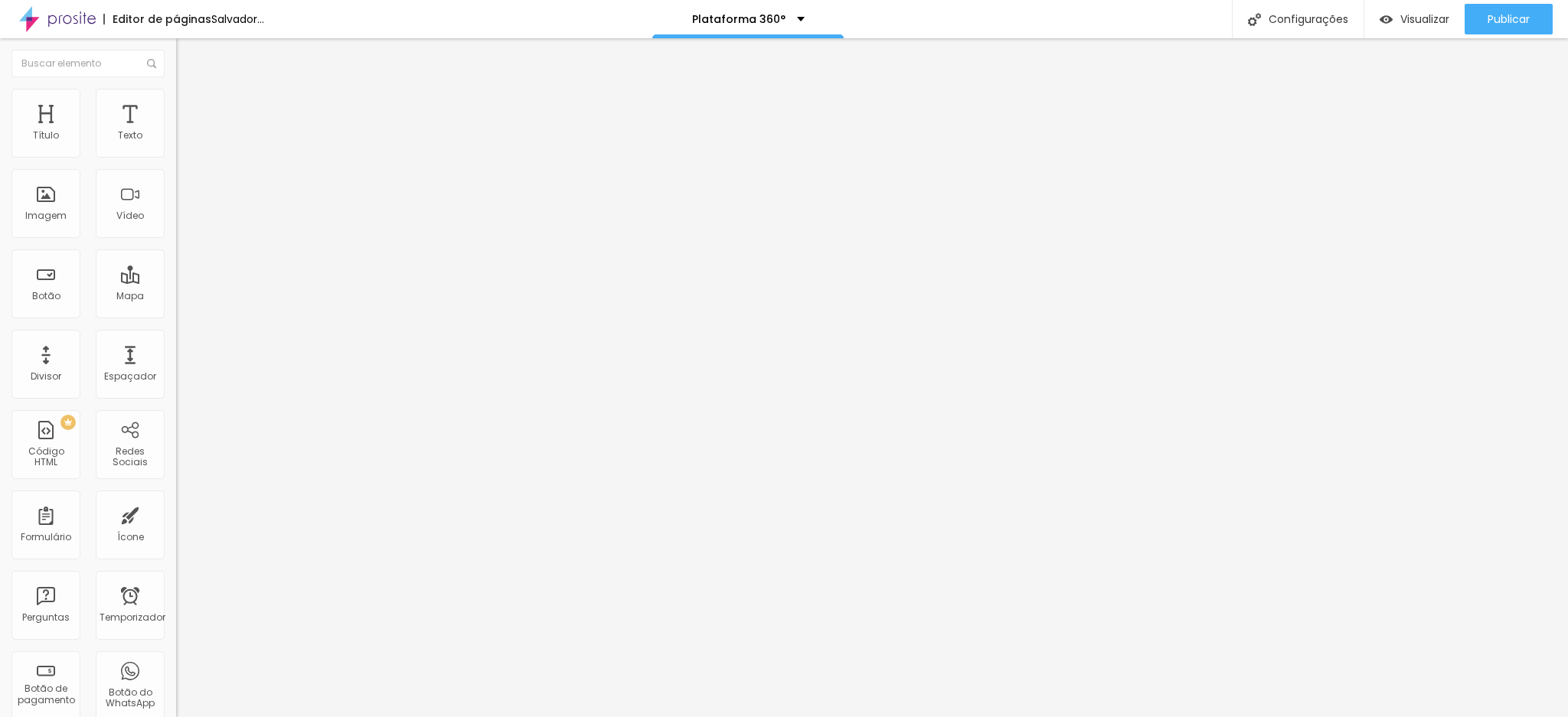
drag, startPoint x: 36, startPoint y: 208, endPoint x: 140, endPoint y: 202, distance: 104.2
click at [176, 474] on input "[PHONE_NUMBER]" at bounding box center [267, 481] width 184 height 15
paste input "4988-771"
type input "[PHONE_NUMBER]"
click at [1502, 22] on font "Publicar" at bounding box center [1508, 19] width 42 height 15
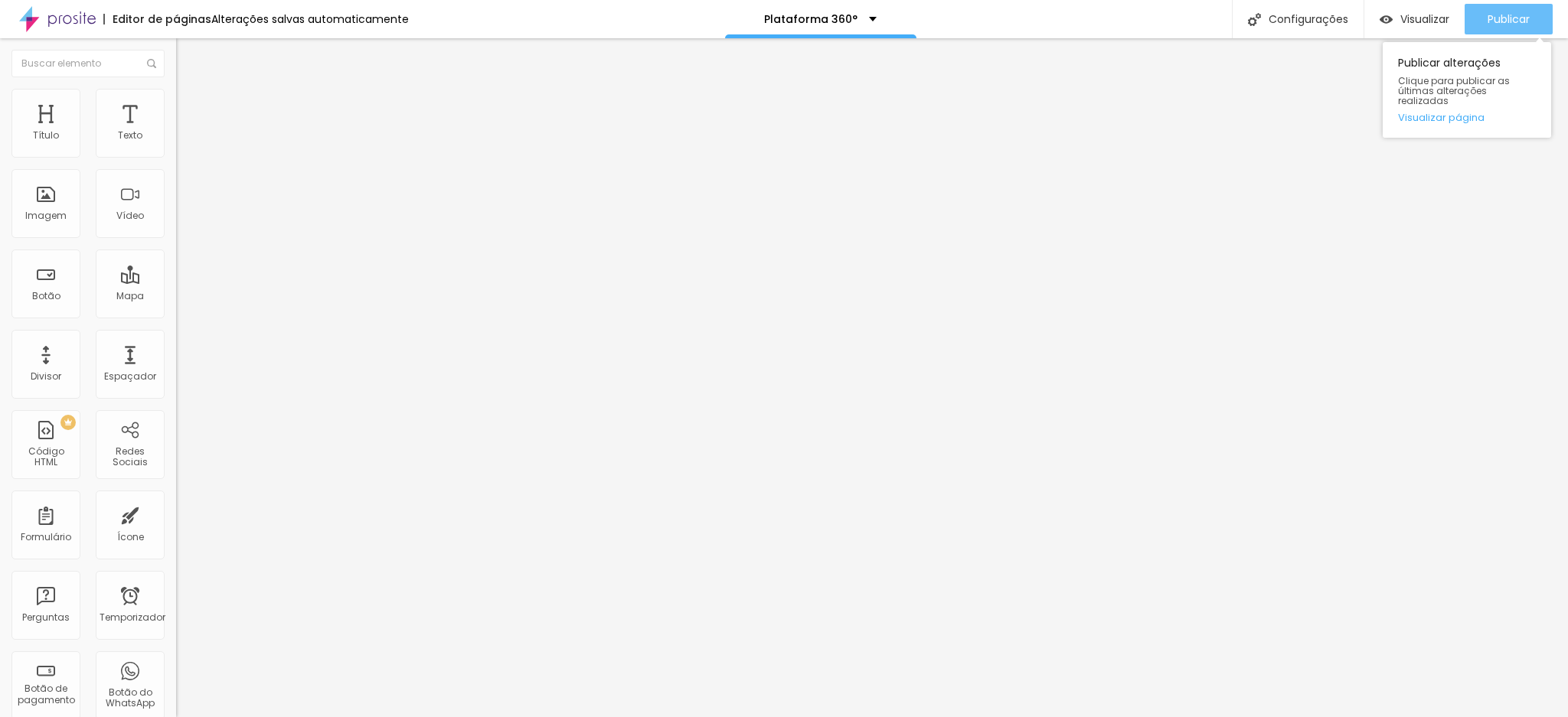
click at [1487, 13] on font "Publicar" at bounding box center [1508, 19] width 42 height 15
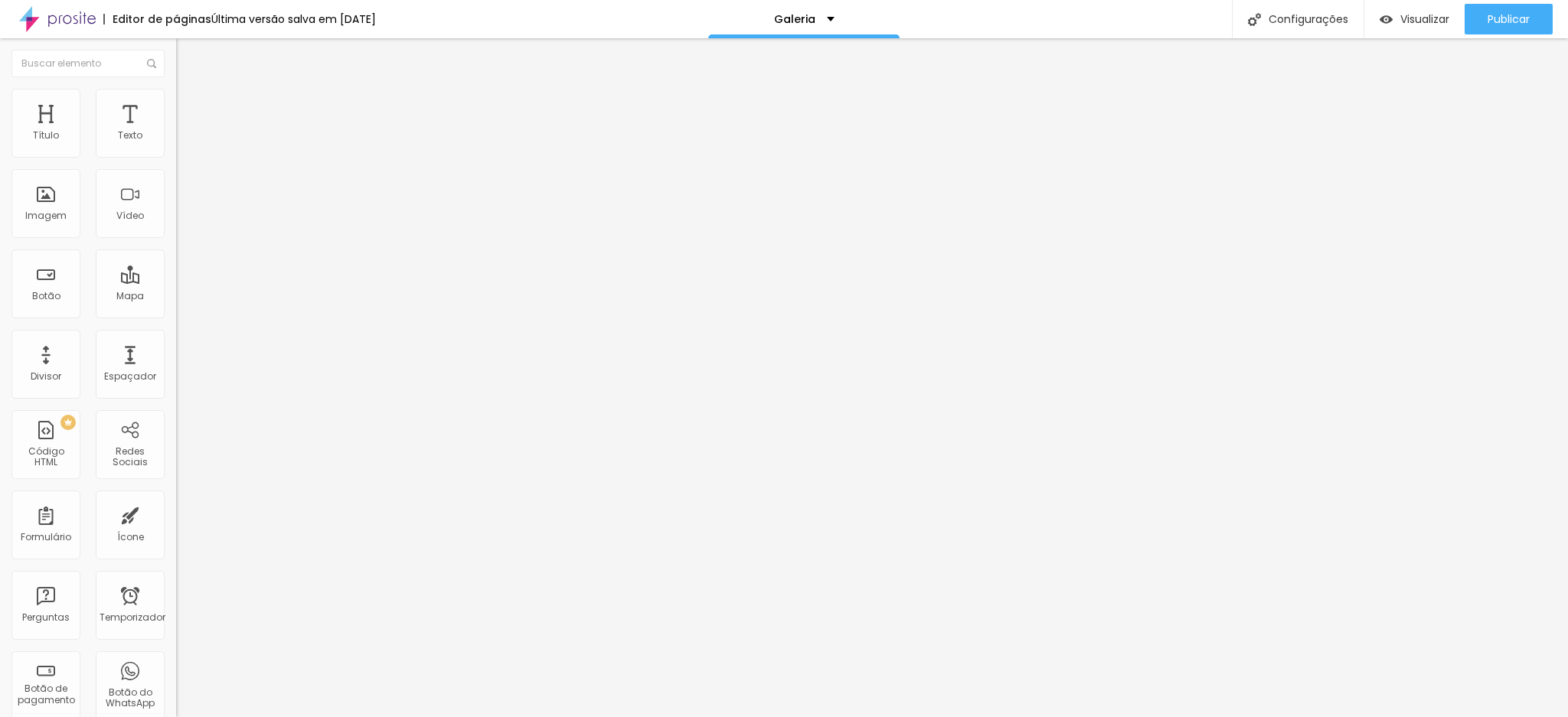
drag, startPoint x: 90, startPoint y: 158, endPoint x: 131, endPoint y: 154, distance: 41.2
click at [176, 144] on input "[PHONE_NUMBER]" at bounding box center [267, 136] width 184 height 15
drag, startPoint x: 94, startPoint y: 156, endPoint x: 175, endPoint y: 163, distance: 81.3
click at [176, 163] on div "Número do WhatsApp * [PHONE_NUMBER] + 55 Texto do botão [PHONE_NUMBER] Mensagem…" at bounding box center [264, 374] width 176 height 511
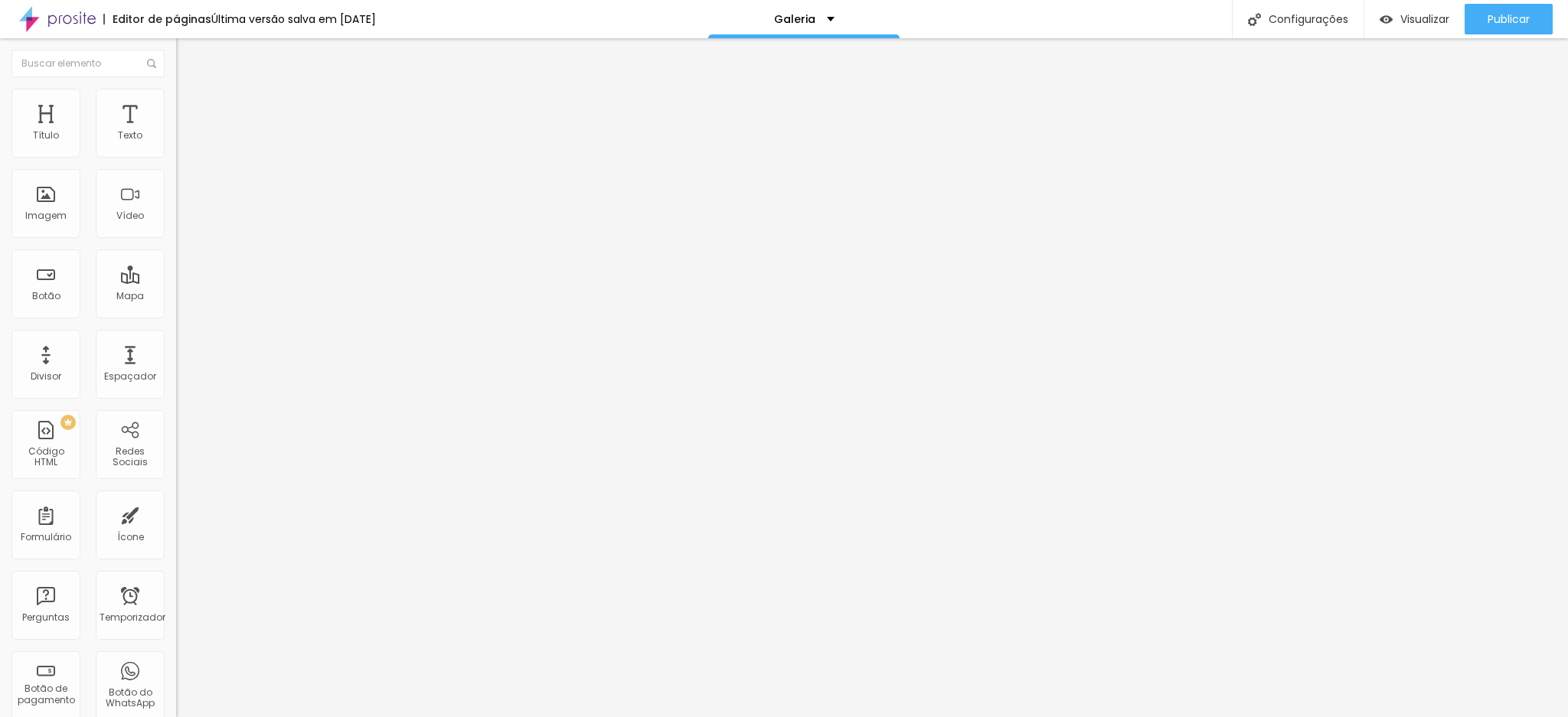
paste input "4988-771"
type input "[PHONE_NUMBER]"
drag, startPoint x: 36, startPoint y: 205, endPoint x: 107, endPoint y: 205, distance: 71.0
click at [176, 474] on input "[PHONE_NUMBER]" at bounding box center [267, 481] width 184 height 15
paste input "4988-771"
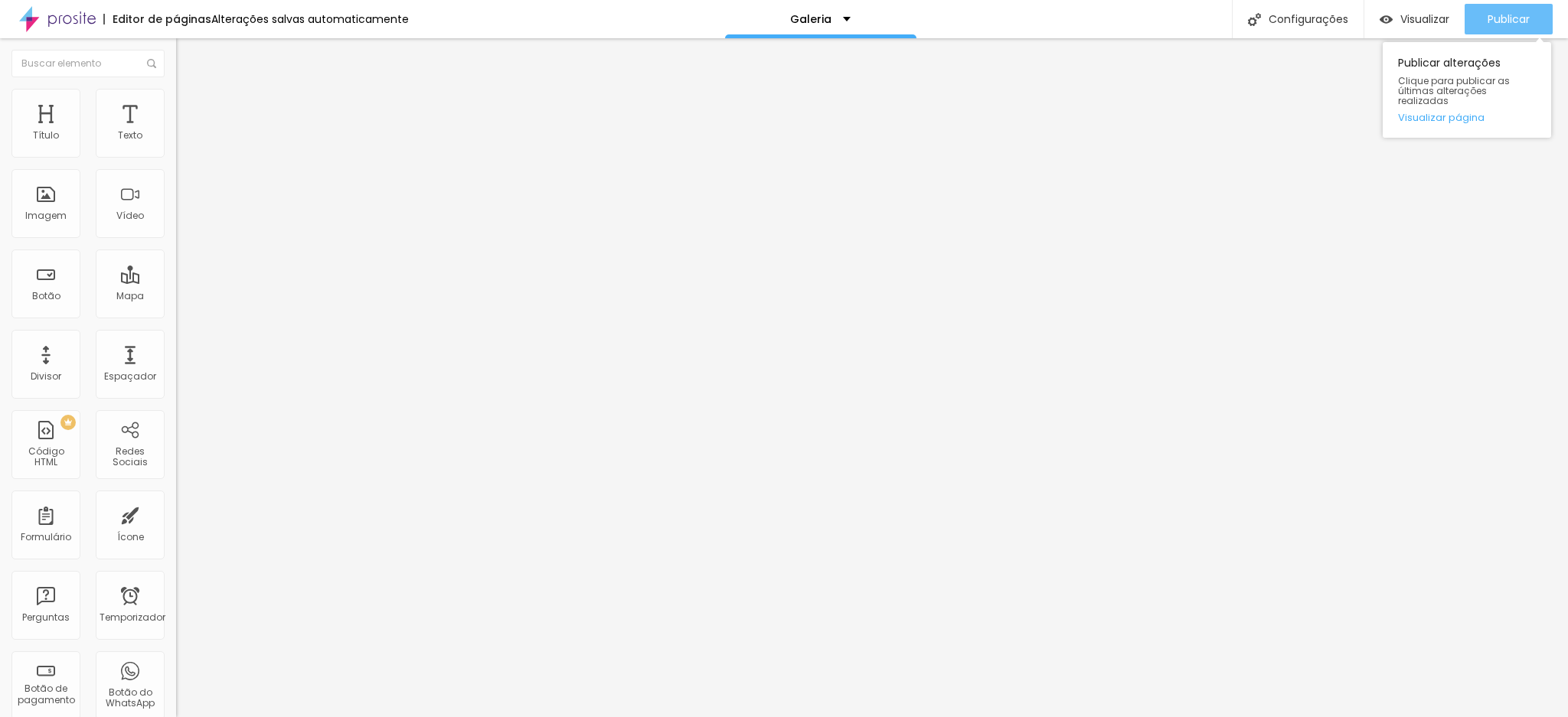
type input "[PHONE_NUMBER]"
click at [1492, 12] on font "Publicar" at bounding box center [1508, 19] width 42 height 15
paste input "4988-771"
type input "[PHONE_NUMBER]"
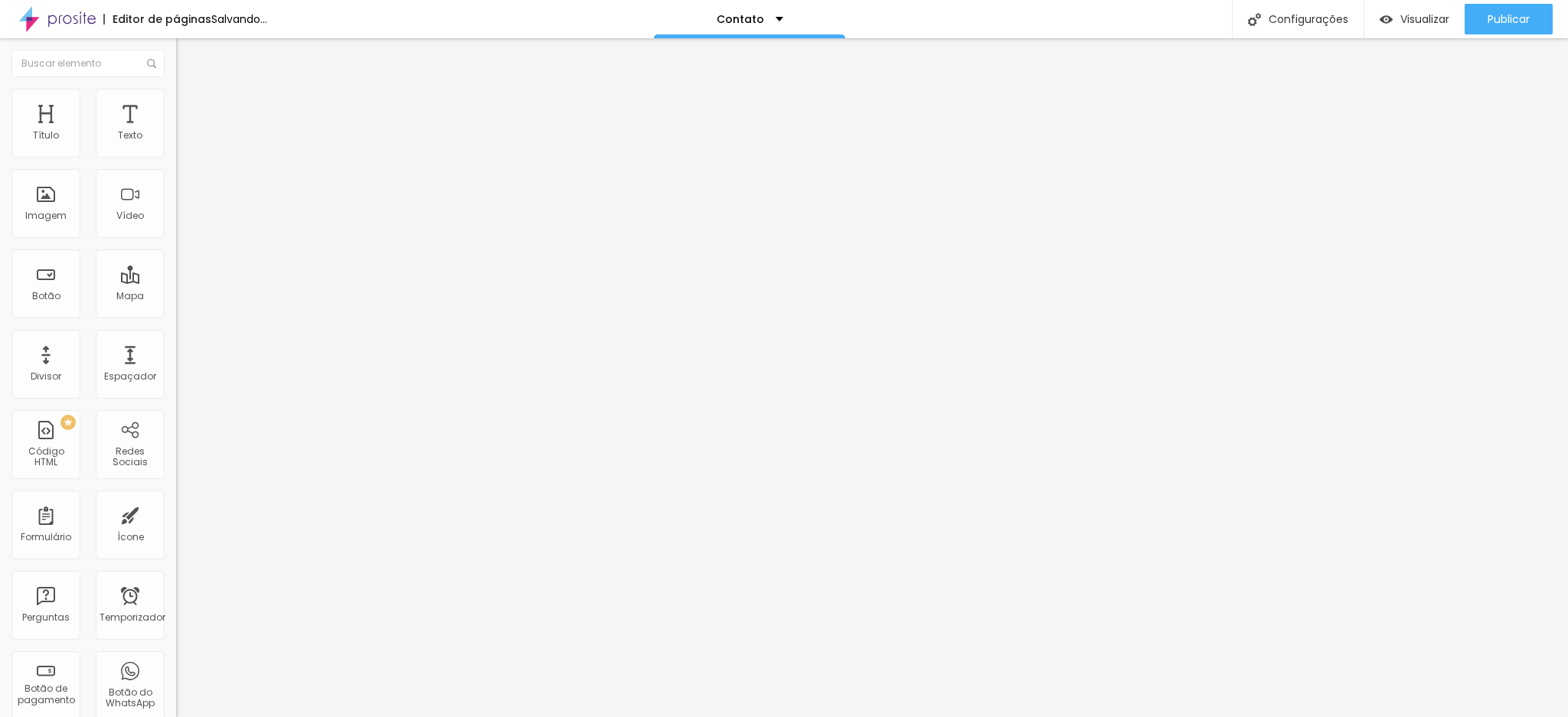
drag, startPoint x: 33, startPoint y: 208, endPoint x: 99, endPoint y: 209, distance: 66.0
click at [176, 474] on input "[PHONE_NUMBER]" at bounding box center [267, 481] width 184 height 15
paste input "4988-771"
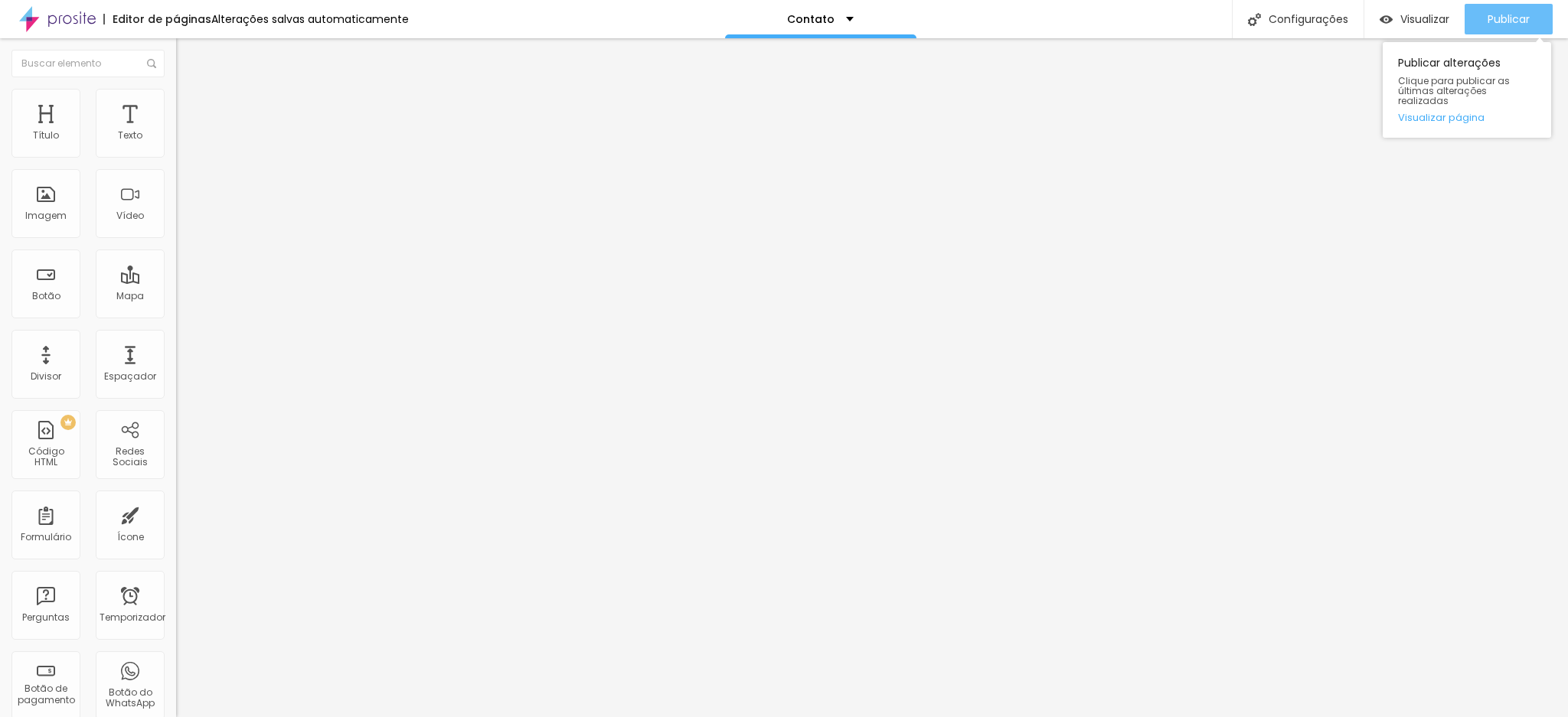
type input "[PHONE_NUMBER]"
click at [1523, 15] on font "Publicar" at bounding box center [1508, 19] width 42 height 15
